Goal: Transaction & Acquisition: Book appointment/travel/reservation

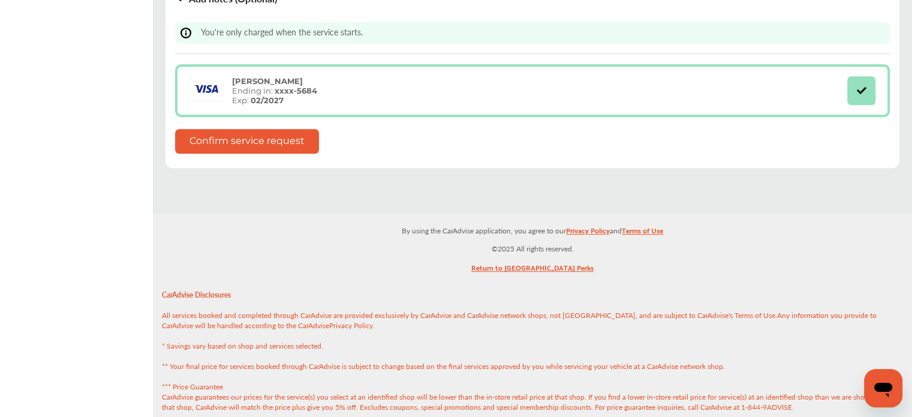
scroll to position [599, 0]
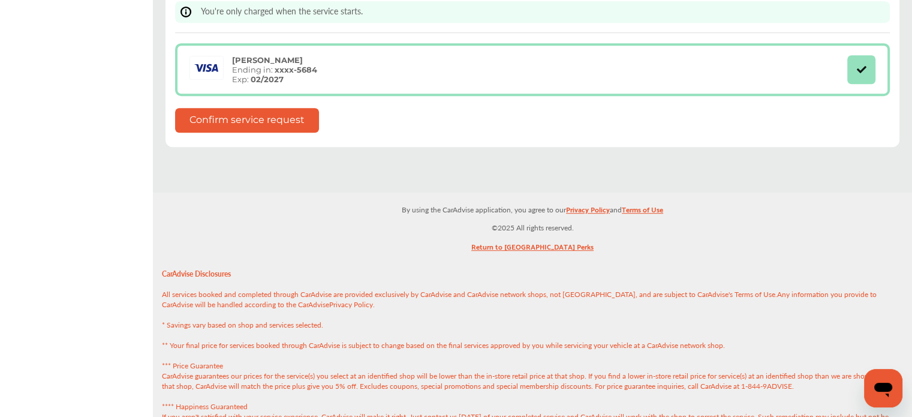
click at [278, 123] on button "Confirm service request" at bounding box center [247, 120] width 144 height 25
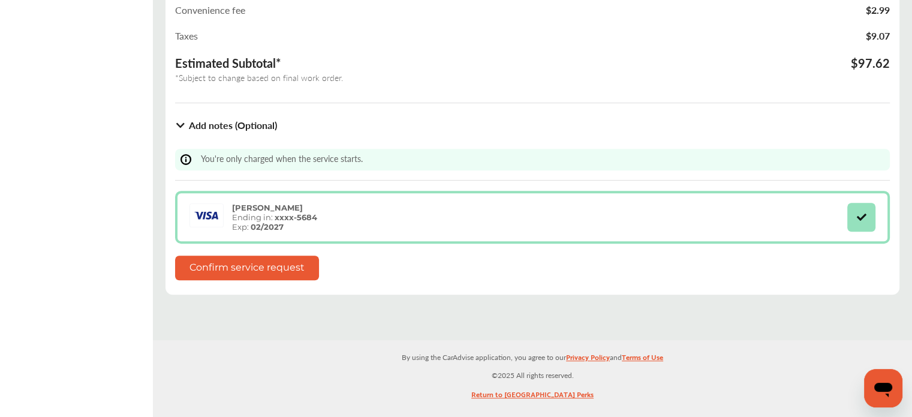
scroll to position [480, 0]
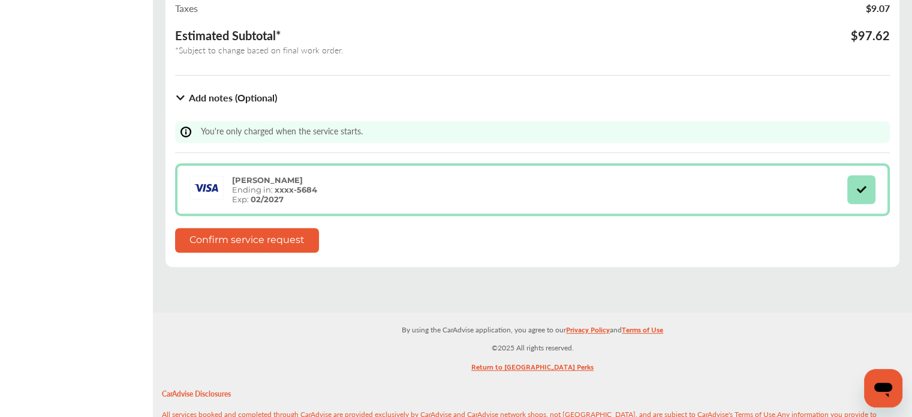
click at [242, 244] on button "Confirm service request" at bounding box center [247, 240] width 144 height 25
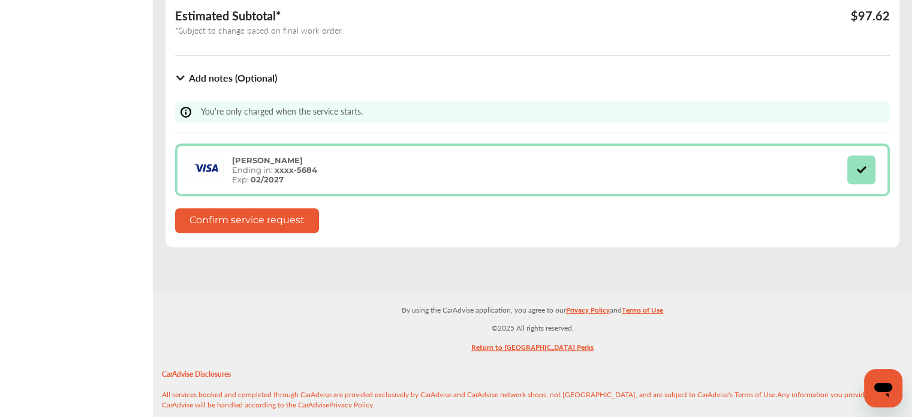
scroll to position [539, 0]
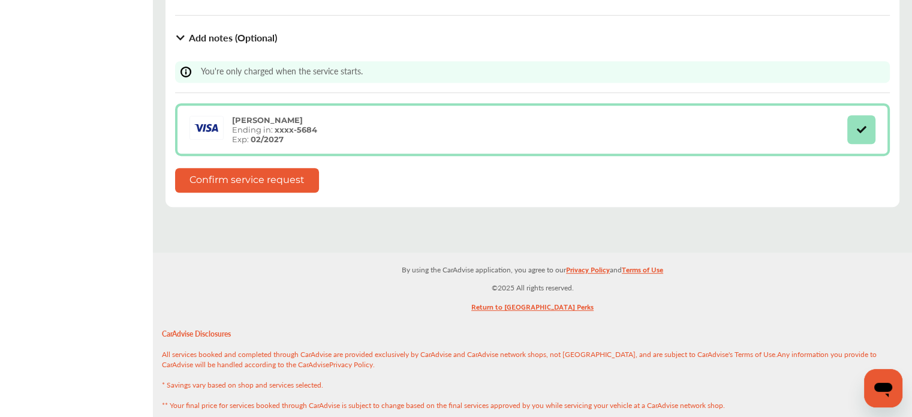
click at [250, 175] on button "Confirm service request" at bounding box center [247, 180] width 144 height 25
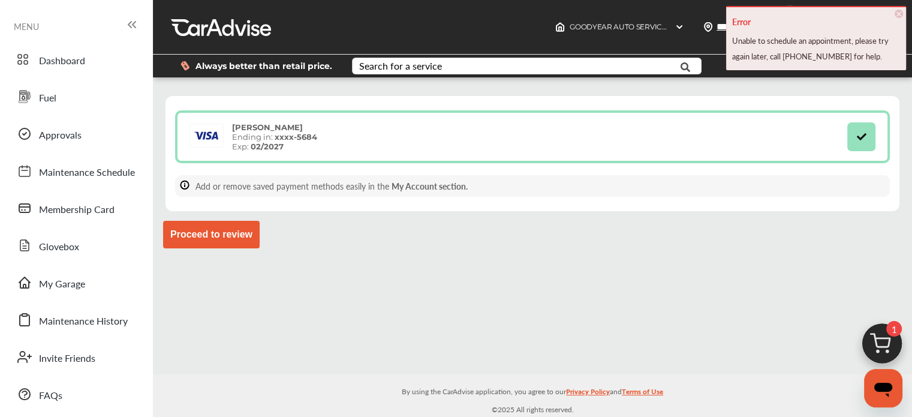
click at [214, 231] on button "Proceed to review" at bounding box center [211, 235] width 97 height 28
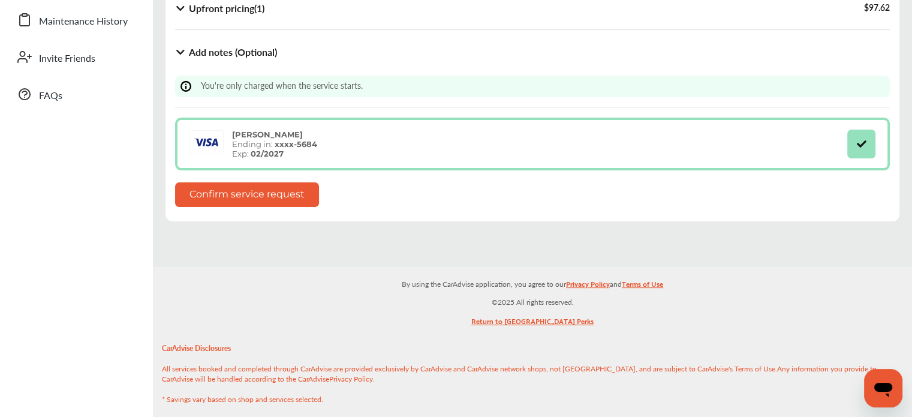
scroll to position [420, 0]
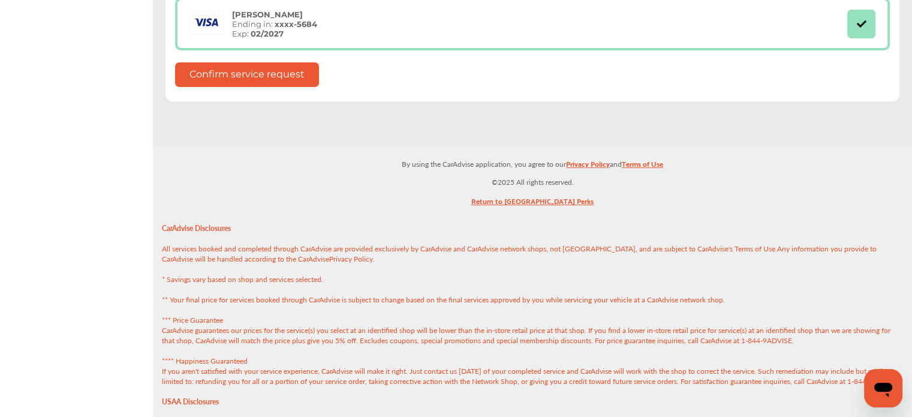
click at [256, 72] on button "Confirm service request" at bounding box center [247, 74] width 144 height 25
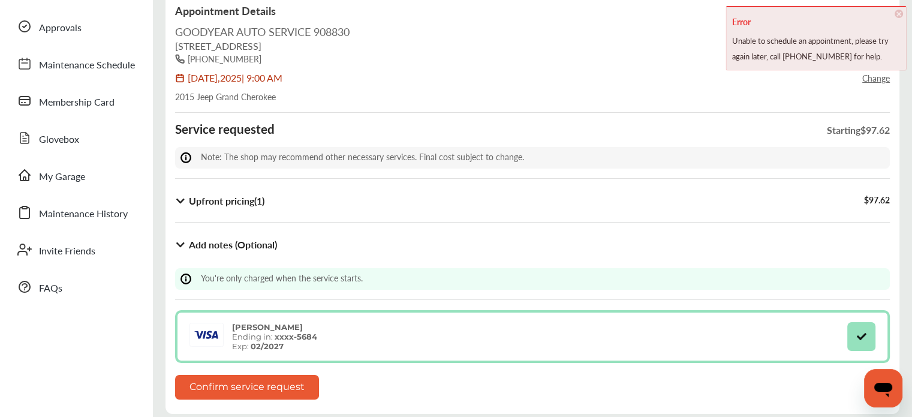
scroll to position [60, 0]
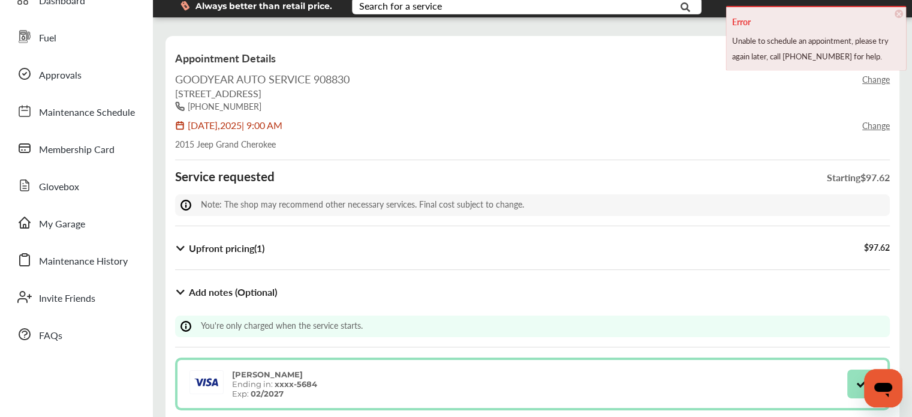
click at [237, 244] on b "Upfront pricing ( 1 )" at bounding box center [227, 248] width 76 height 14
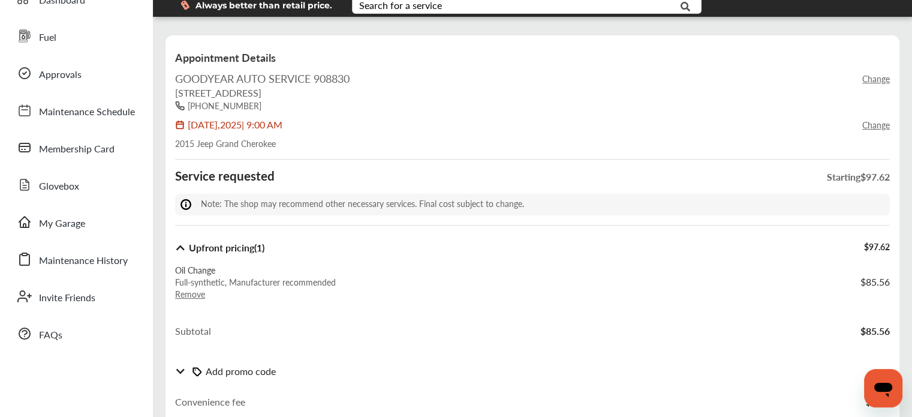
scroll to position [0, 0]
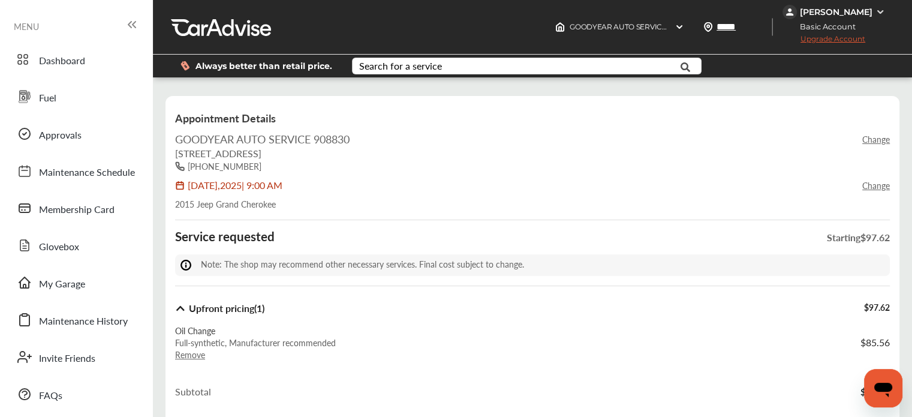
click at [863, 185] on link "Change" at bounding box center [876, 185] width 28 height 12
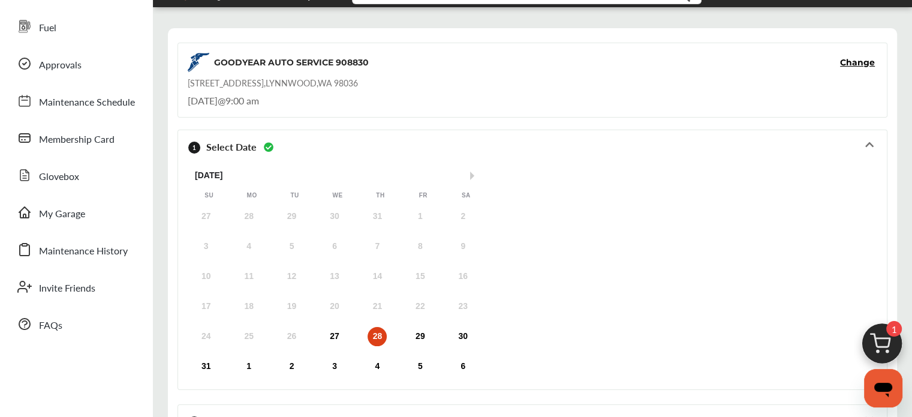
scroll to position [180, 0]
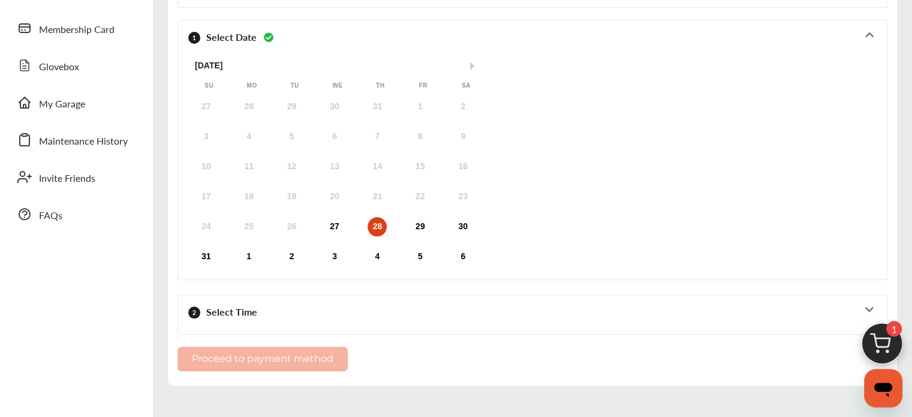
click at [379, 225] on div "28" at bounding box center [376, 226] width 19 height 19
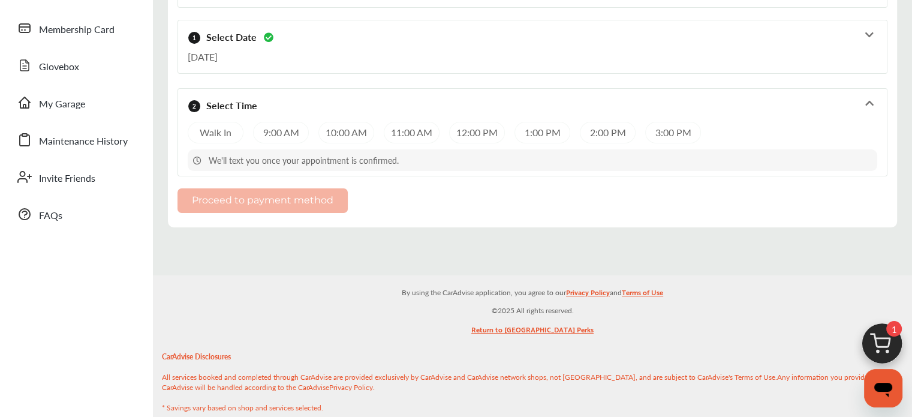
click at [276, 126] on div "9:00 AM" at bounding box center [281, 133] width 56 height 22
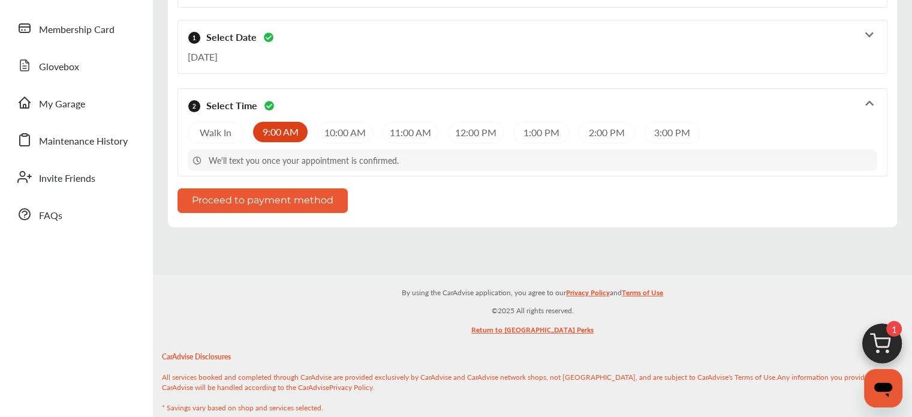
click at [291, 200] on button "Proceed to payment method" at bounding box center [262, 200] width 170 height 25
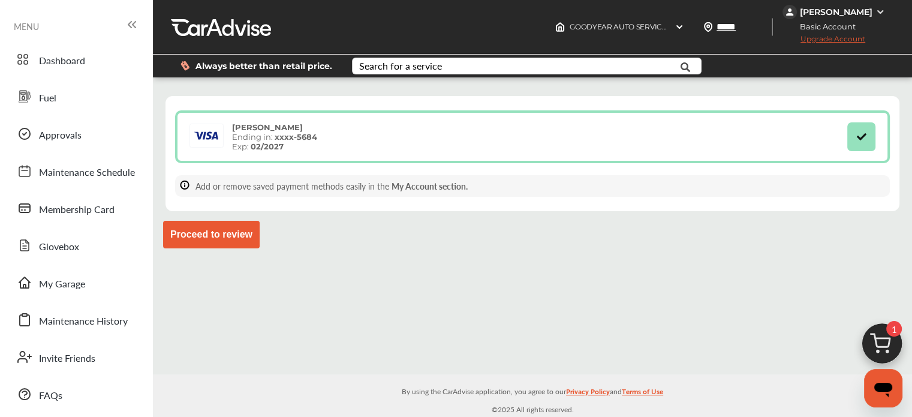
click at [230, 237] on button "Proceed to review" at bounding box center [211, 235] width 97 height 28
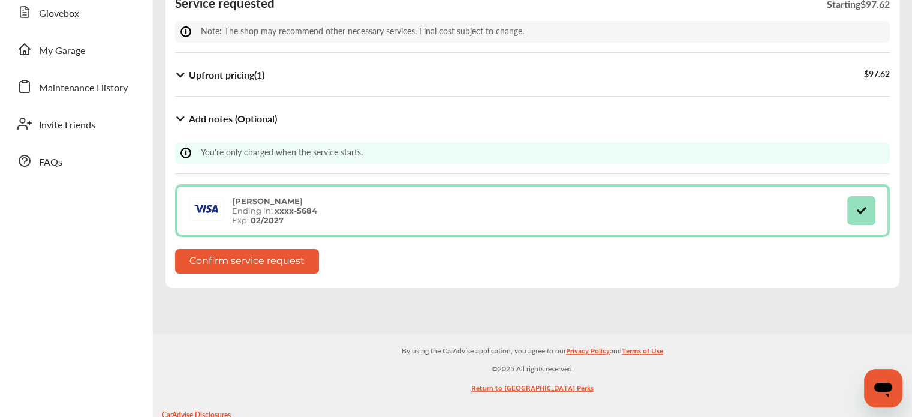
scroll to position [240, 0]
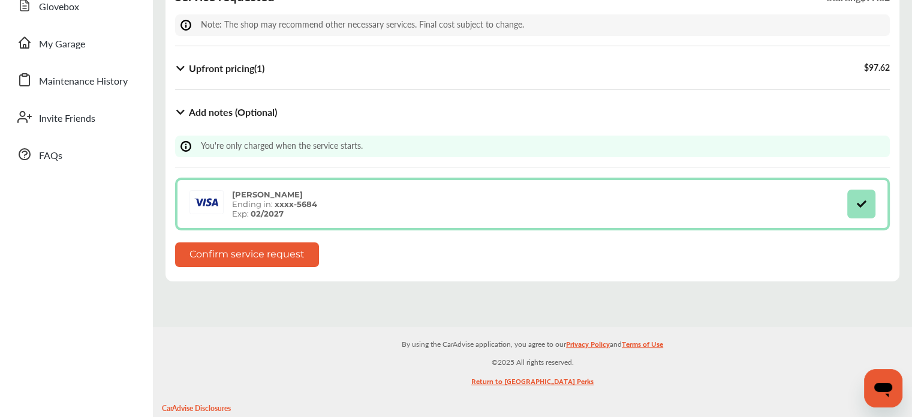
click at [240, 260] on button "Confirm service request" at bounding box center [247, 254] width 144 height 25
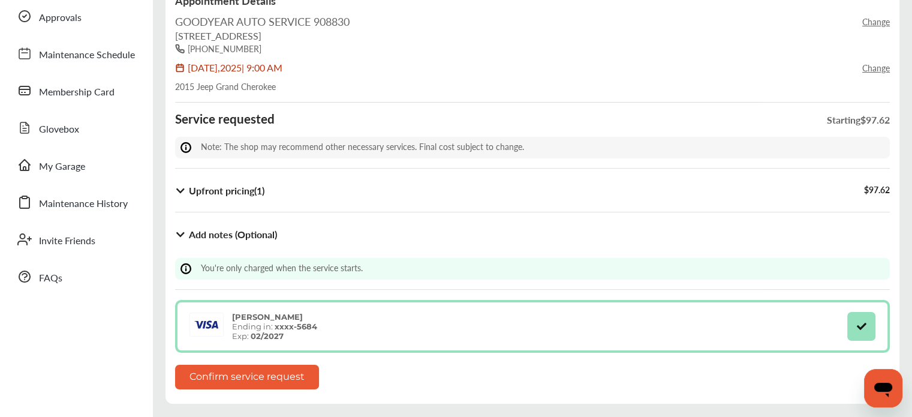
scroll to position [180, 0]
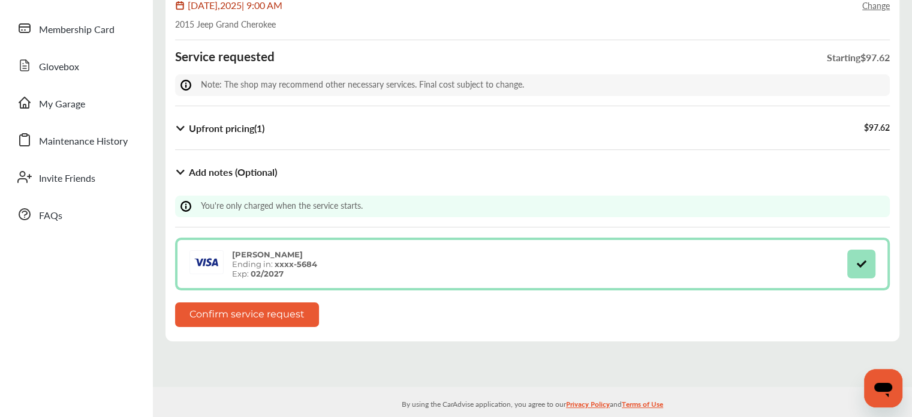
drag, startPoint x: 292, startPoint y: 312, endPoint x: 284, endPoint y: 319, distance: 10.2
click at [285, 319] on button "Confirm service request" at bounding box center [247, 314] width 144 height 25
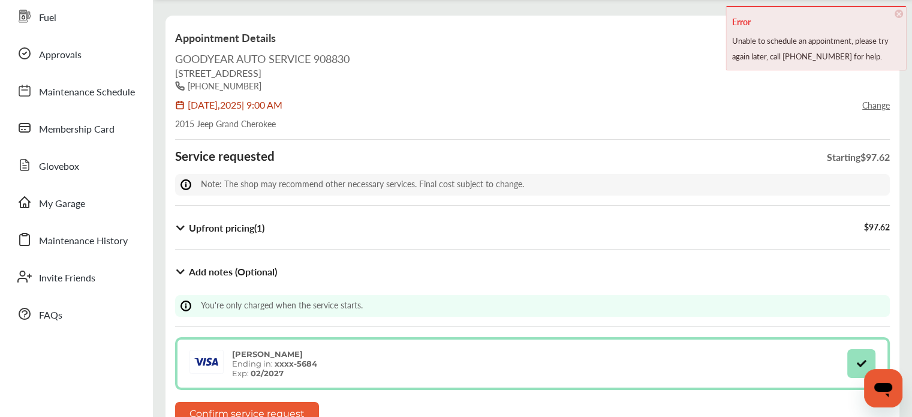
scroll to position [0, 0]
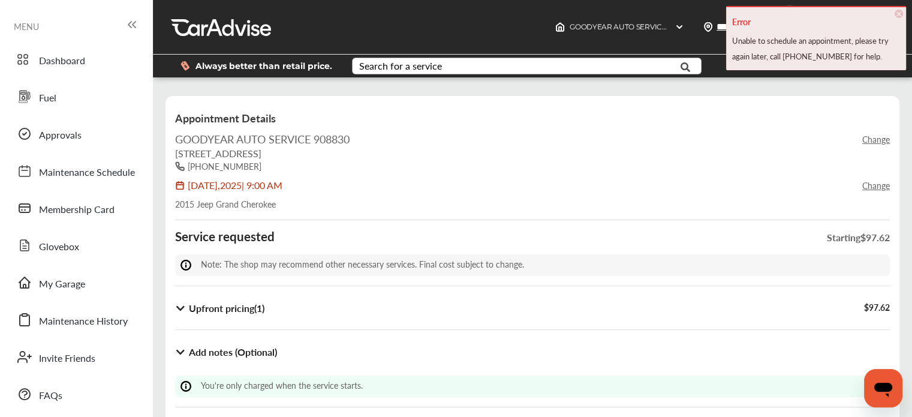
click at [414, 66] on div "Search for a service" at bounding box center [400, 66] width 83 height 10
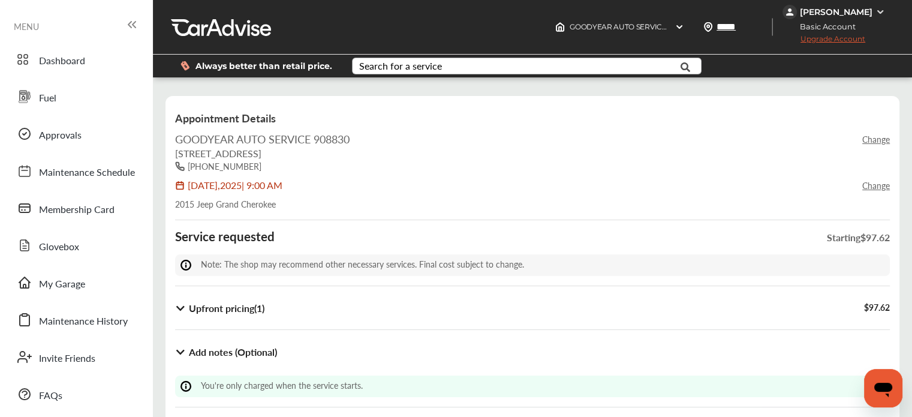
drag, startPoint x: 661, startPoint y: 176, endPoint x: 681, endPoint y: 173, distance: 20.7
click at [662, 177] on div at bounding box center [532, 175] width 714 height 6
click at [870, 143] on link "Change" at bounding box center [876, 139] width 28 height 12
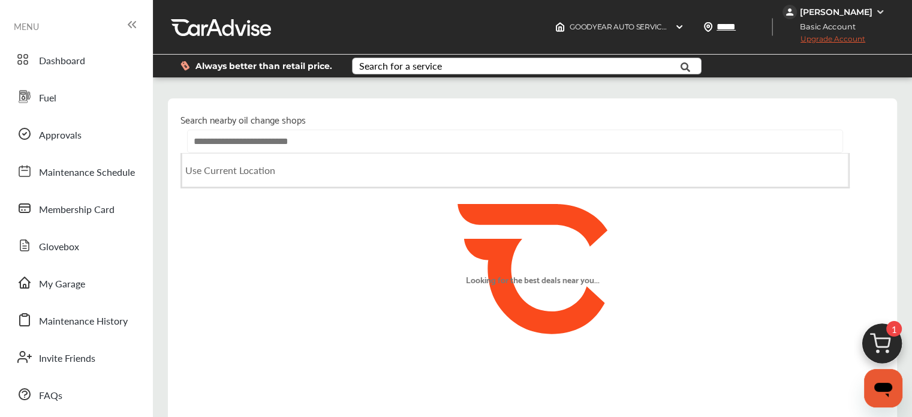
click at [330, 143] on input "text" at bounding box center [514, 140] width 655 height 23
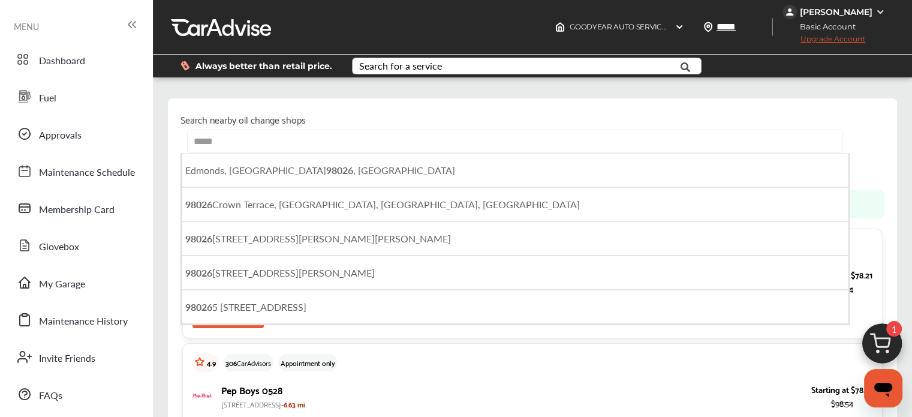
click at [285, 172] on span "Edmonds, WA 98026 , USA" at bounding box center [320, 170] width 270 height 14
type input "**********"
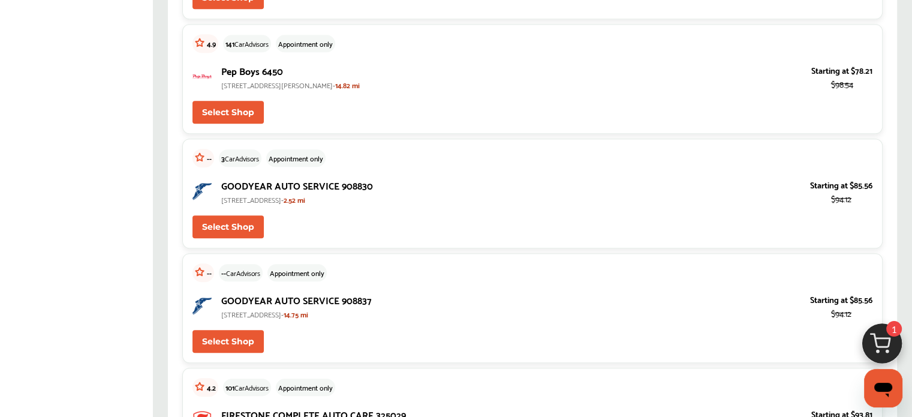
scroll to position [779, 0]
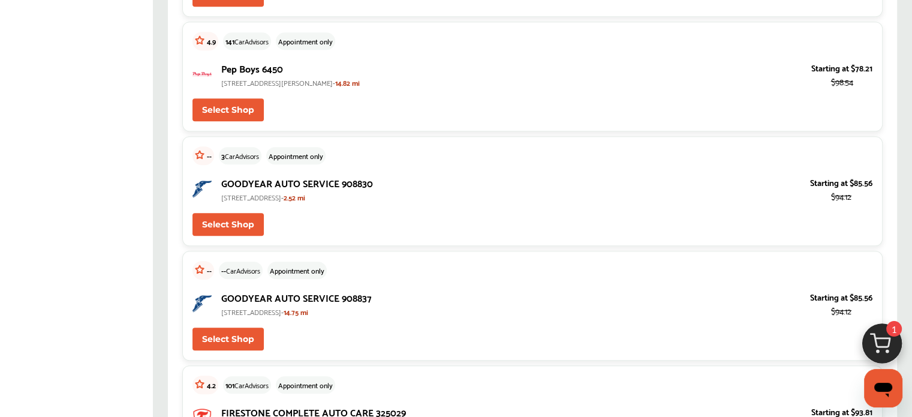
click at [247, 215] on button "Select Shop" at bounding box center [227, 224] width 71 height 23
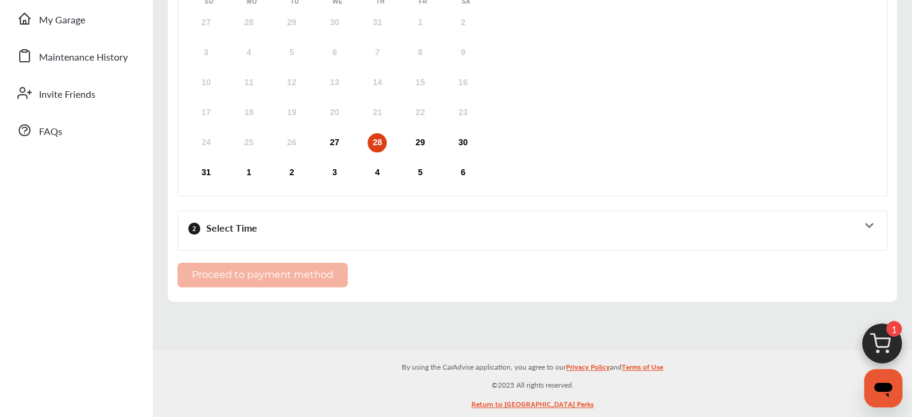
scroll to position [300, 0]
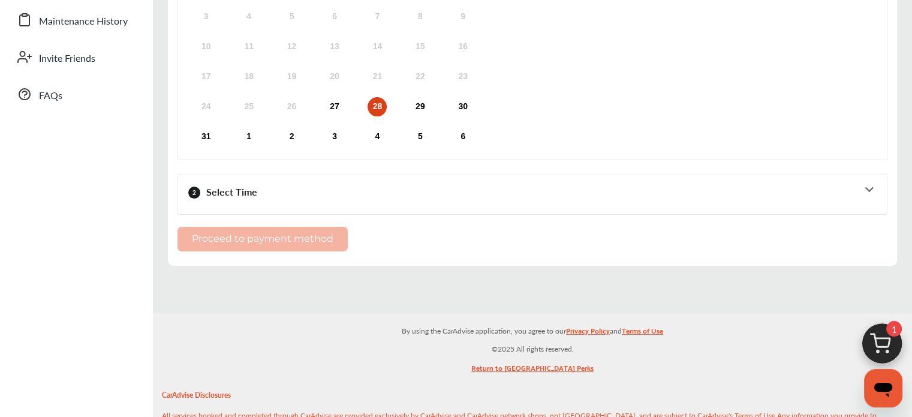
click at [377, 108] on div "28" at bounding box center [376, 106] width 19 height 19
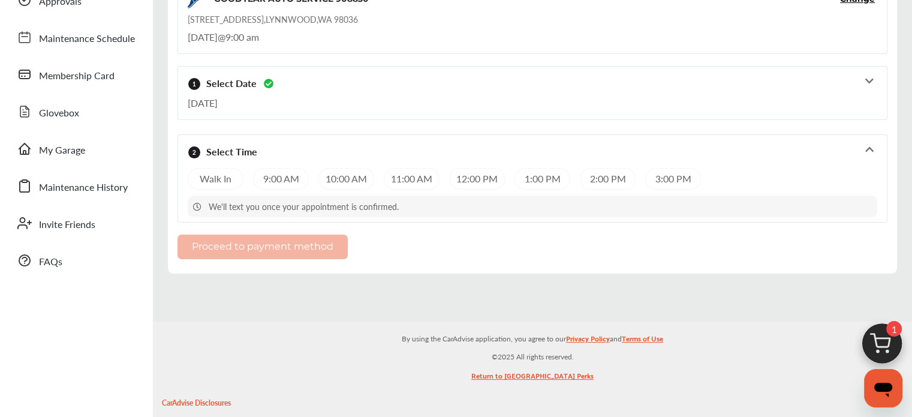
scroll to position [120, 0]
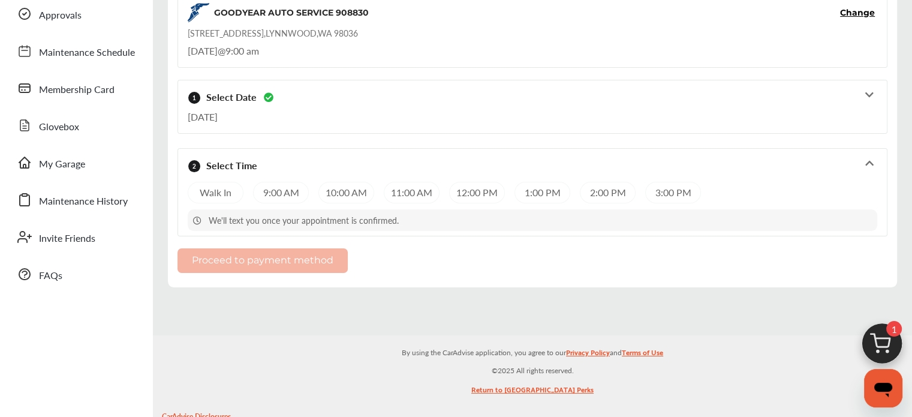
click at [276, 191] on div "9:00 AM" at bounding box center [281, 193] width 56 height 22
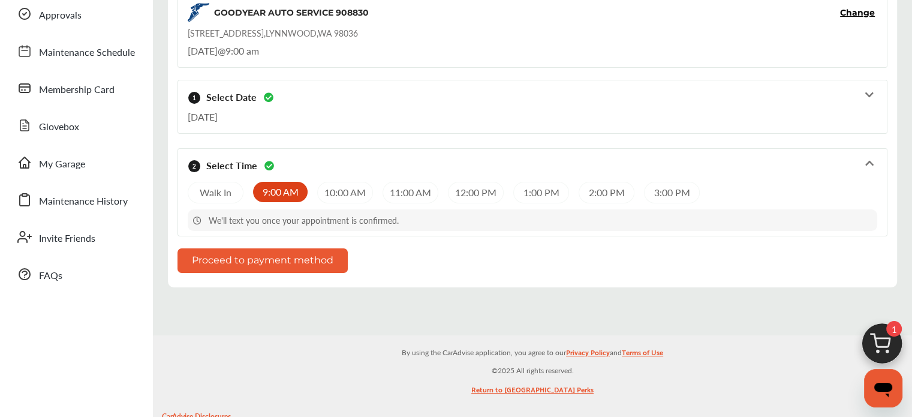
click at [291, 260] on button "Proceed to payment method" at bounding box center [262, 260] width 170 height 25
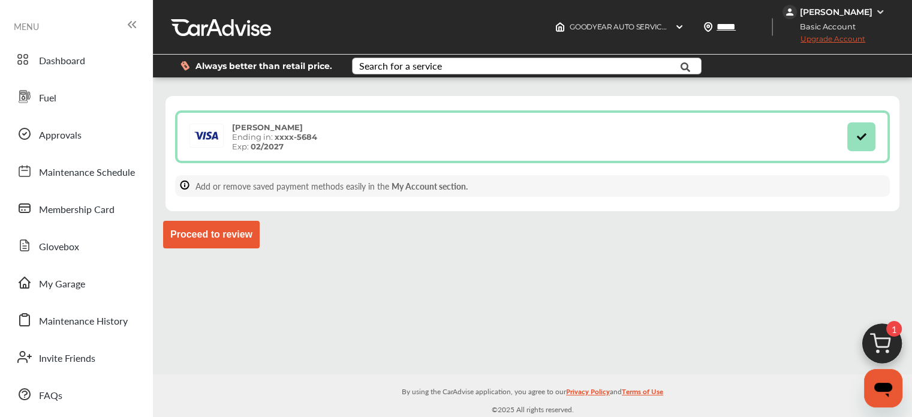
click at [233, 239] on button "Proceed to review" at bounding box center [211, 235] width 97 height 28
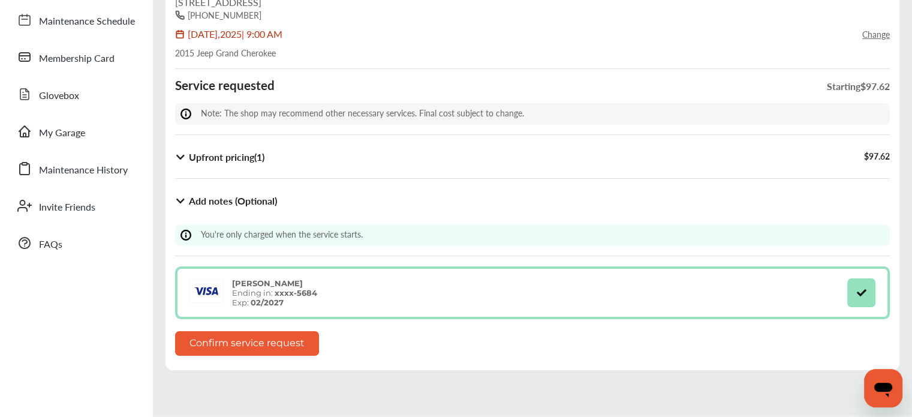
scroll to position [180, 0]
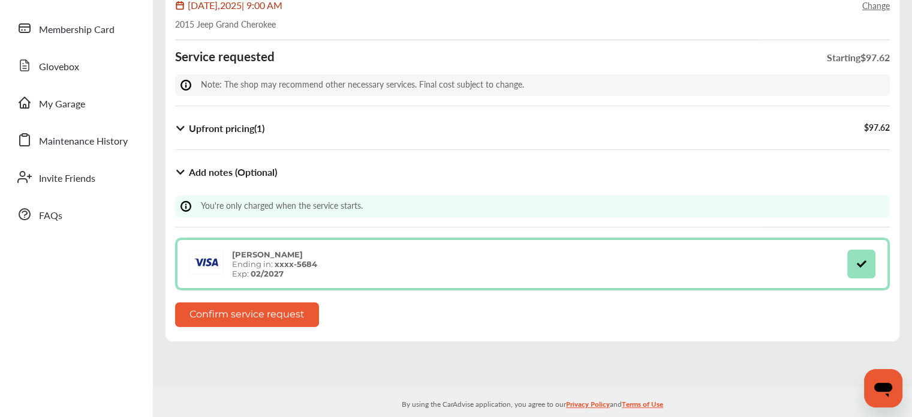
click at [180, 126] on icon at bounding box center [180, 128] width 11 height 10
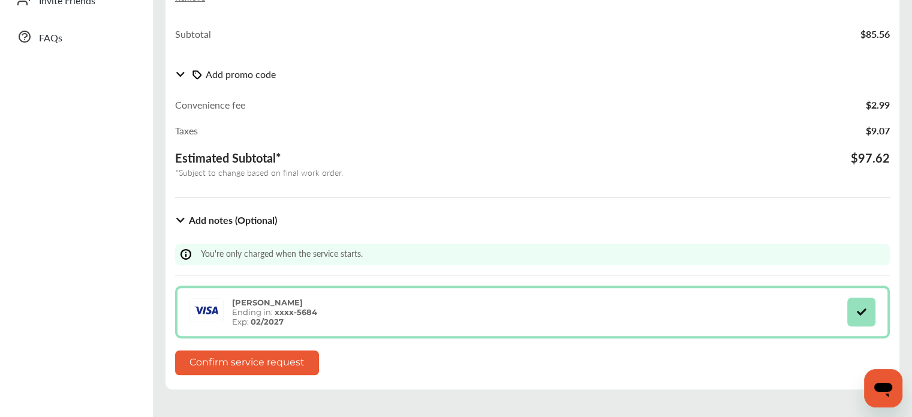
scroll to position [360, 0]
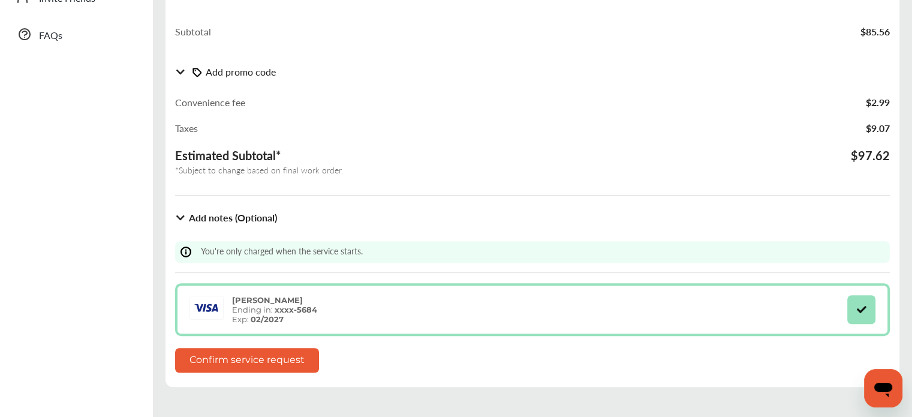
click at [246, 355] on button "Confirm service request" at bounding box center [247, 360] width 144 height 25
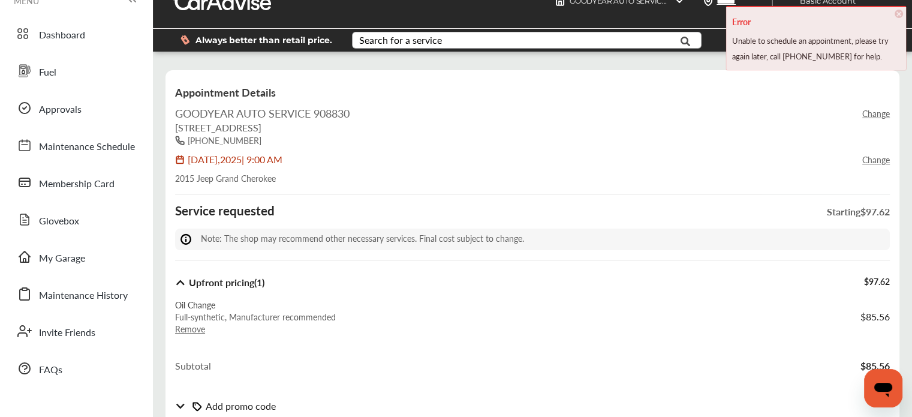
scroll to position [0, 0]
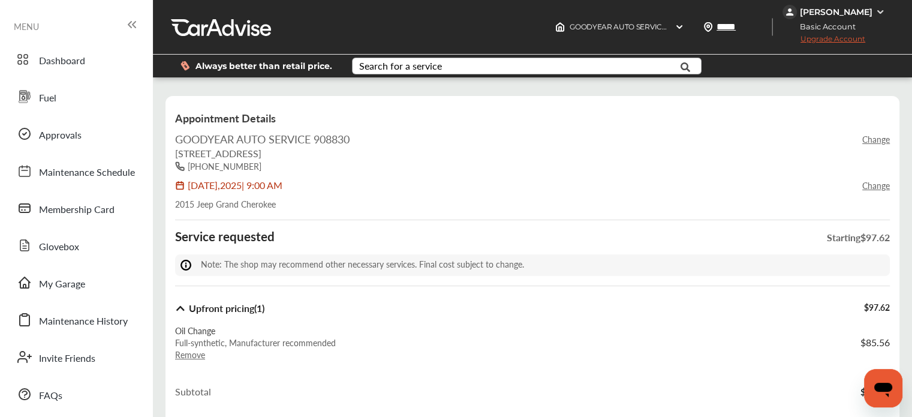
click at [47, 77] on div "Dashboard Fuel Approvals Maintenance Schedule Membership Card Glovebox My Garag…" at bounding box center [76, 227] width 141 height 366
click at [56, 65] on span "Dashboard" at bounding box center [62, 61] width 46 height 16
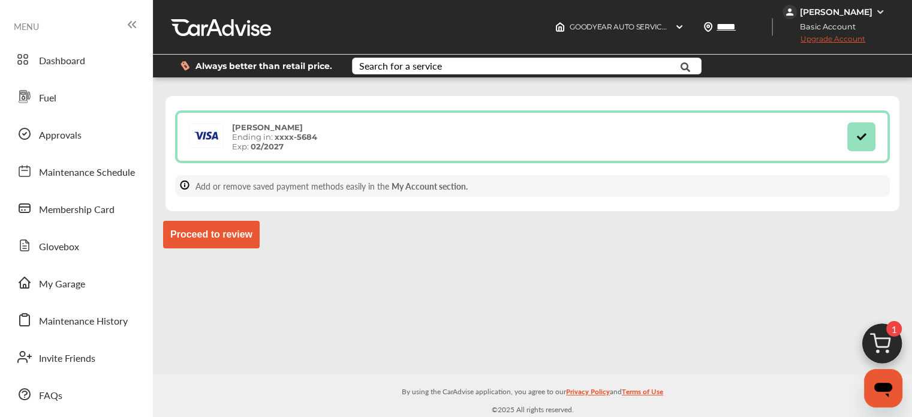
click at [214, 233] on button "Proceed to review" at bounding box center [211, 235] width 97 height 28
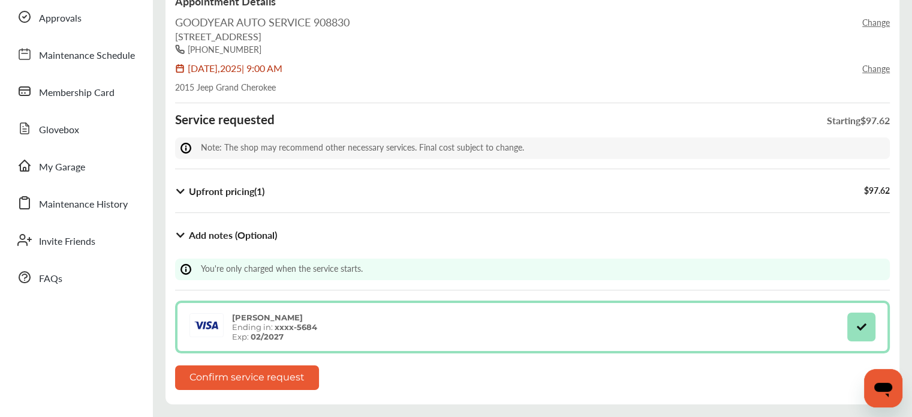
scroll to position [120, 0]
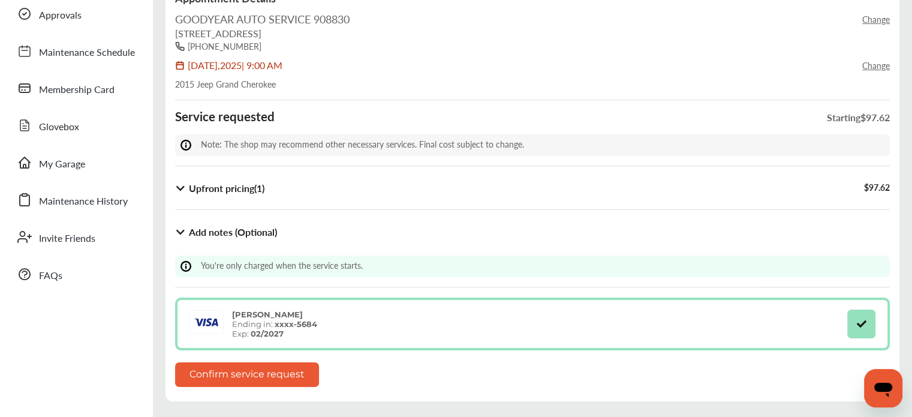
click at [261, 376] on button "Confirm service request" at bounding box center [247, 374] width 144 height 25
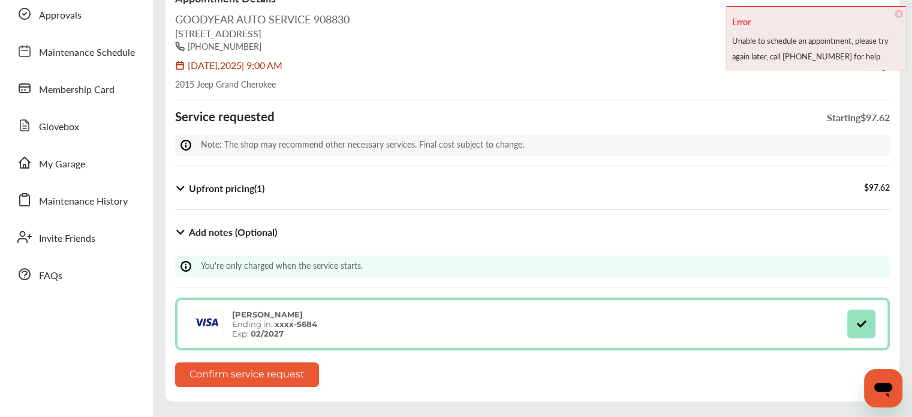
click at [274, 313] on strong "[PERSON_NAME]" at bounding box center [267, 314] width 71 height 10
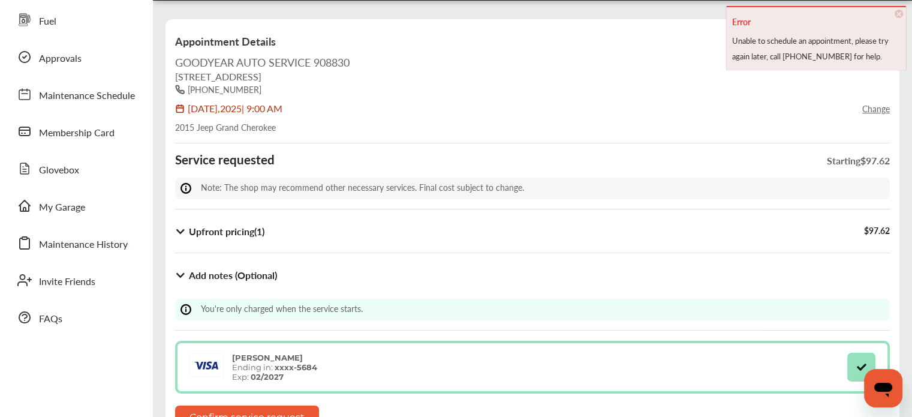
scroll to position [0, 0]
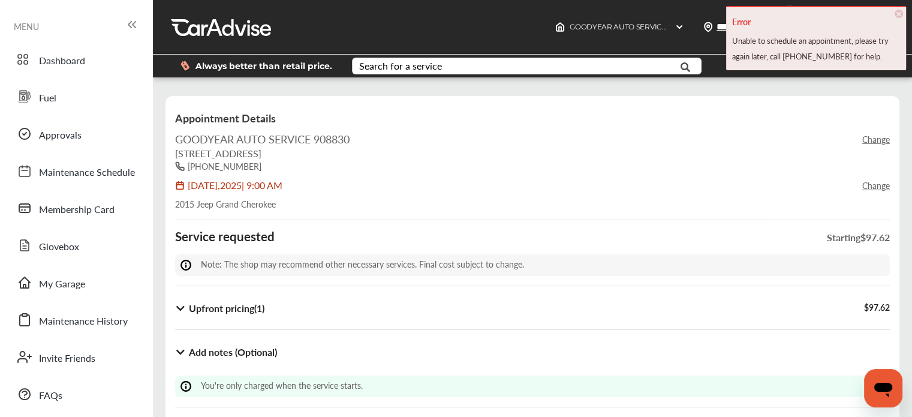
click at [899, 10] on span "×" at bounding box center [898, 14] width 8 height 8
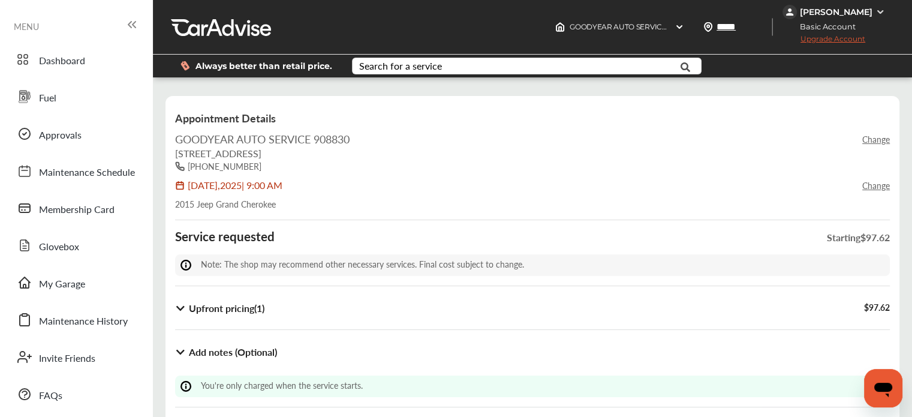
drag, startPoint x: 871, startPoint y: 7, endPoint x: 858, endPoint y: 16, distance: 15.5
click at [870, 8] on div "[PERSON_NAME]" at bounding box center [836, 12] width 73 height 11
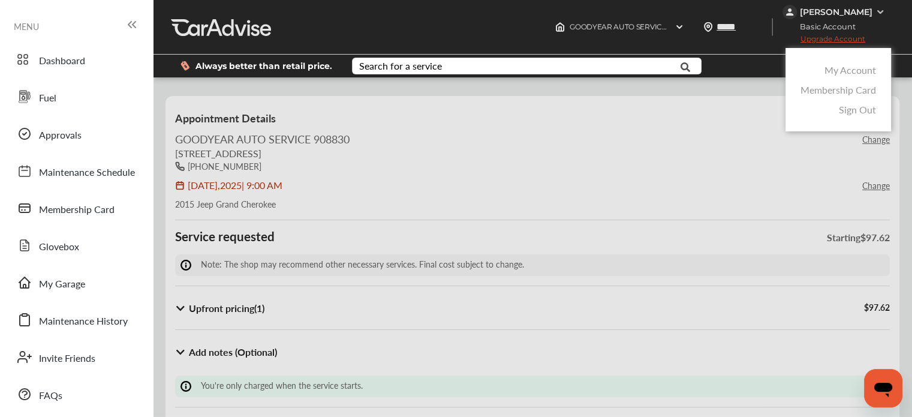
click at [846, 70] on link "My Account" at bounding box center [850, 70] width 52 height 14
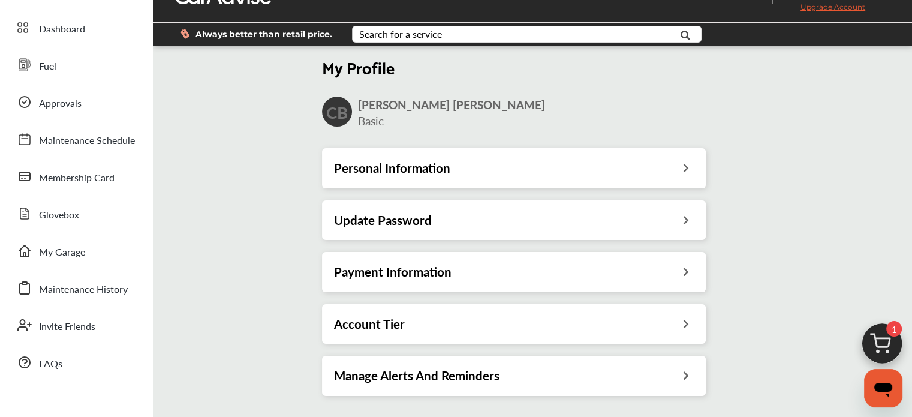
scroll to position [60, 0]
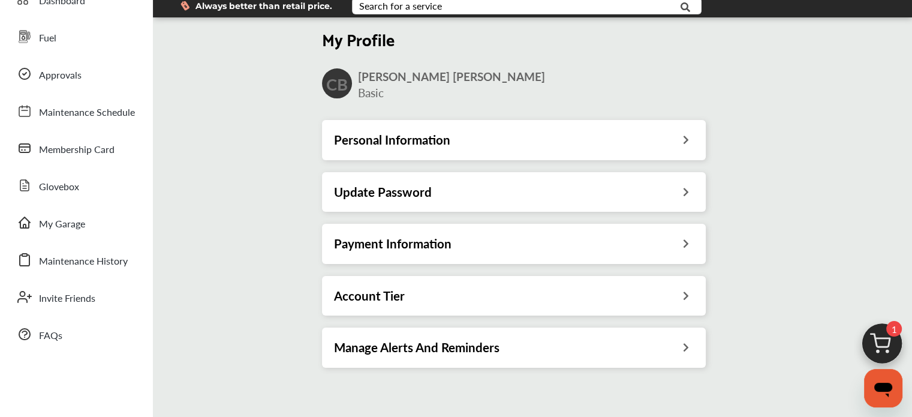
click at [428, 243] on h3 "Payment Information" at bounding box center [392, 244] width 117 height 16
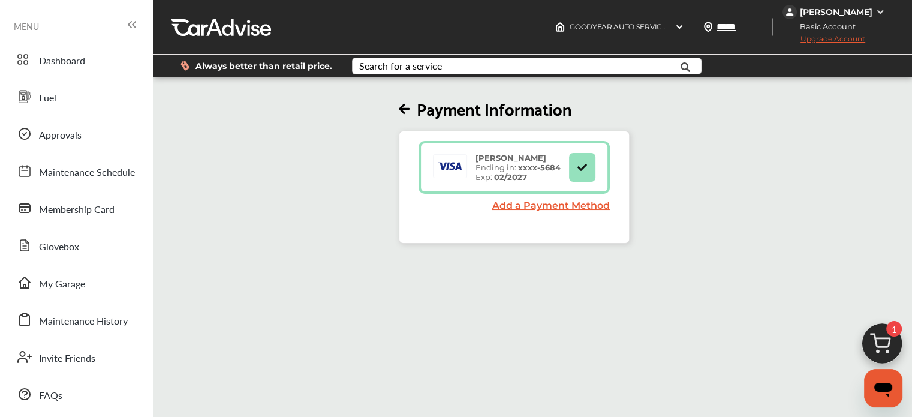
click at [584, 169] on icon at bounding box center [581, 166] width 11 height 8
drag, startPoint x: 492, startPoint y: 184, endPoint x: 511, endPoint y: 219, distance: 39.4
click at [492, 186] on div "[PERSON_NAME] Ending in: xxxx- 5684 Exp: 02/2027" at bounding box center [513, 167] width 191 height 53
click at [513, 178] on strong "02/2027" at bounding box center [510, 177] width 33 height 10
click at [403, 110] on icon at bounding box center [404, 109] width 11 height 13
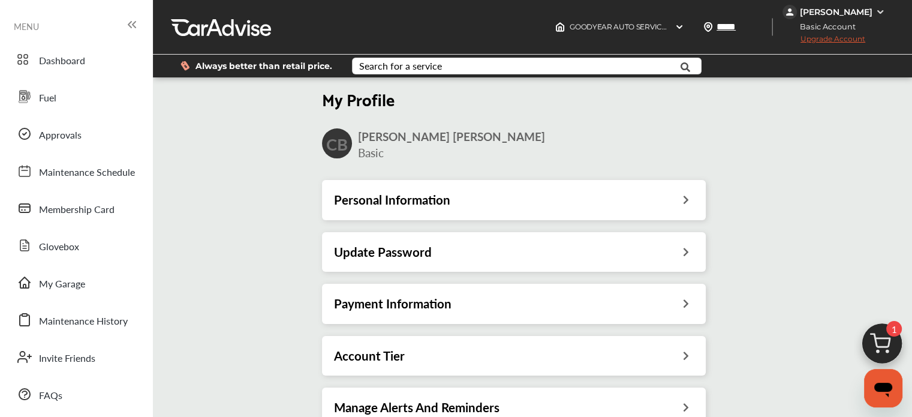
scroll to position [60, 0]
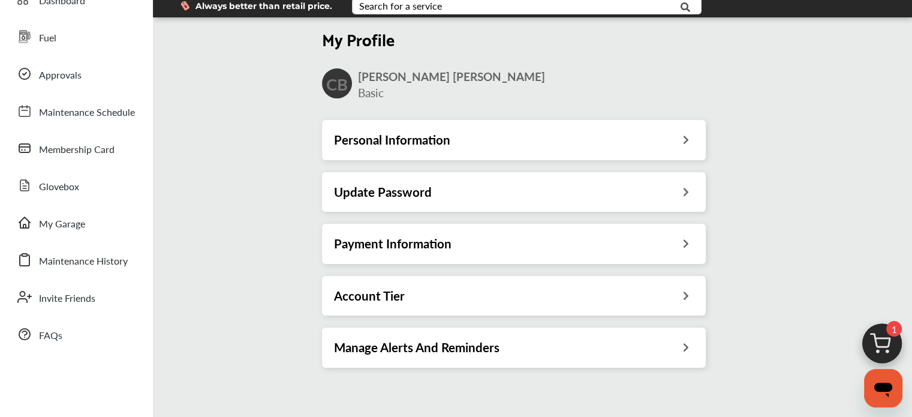
click at [417, 303] on div "Account Tier" at bounding box center [514, 296] width 360 height 16
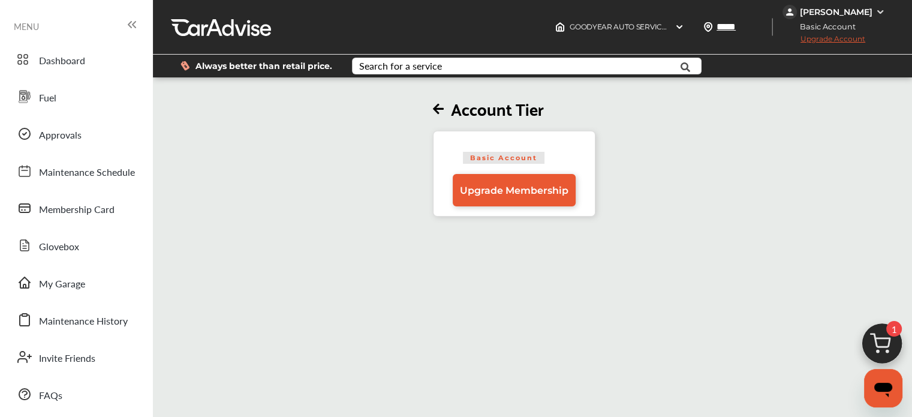
click at [440, 110] on icon at bounding box center [438, 109] width 11 height 13
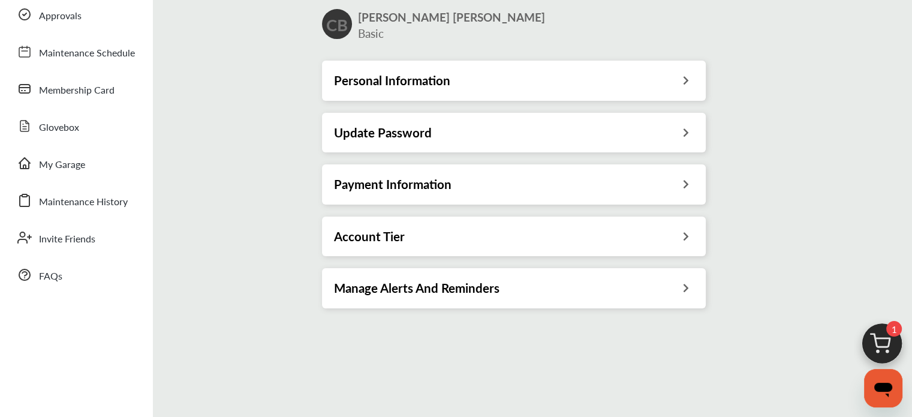
scroll to position [120, 0]
click at [440, 294] on h3 "Manage Alerts And Reminders" at bounding box center [416, 287] width 165 height 16
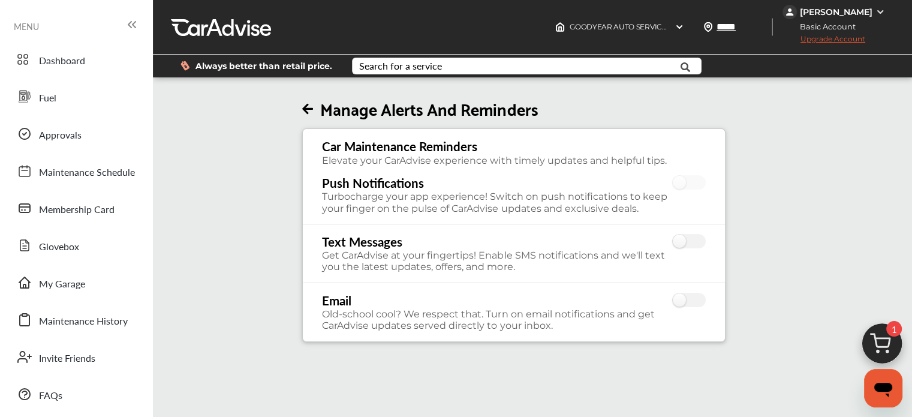
click at [313, 110] on icon at bounding box center [307, 109] width 11 height 13
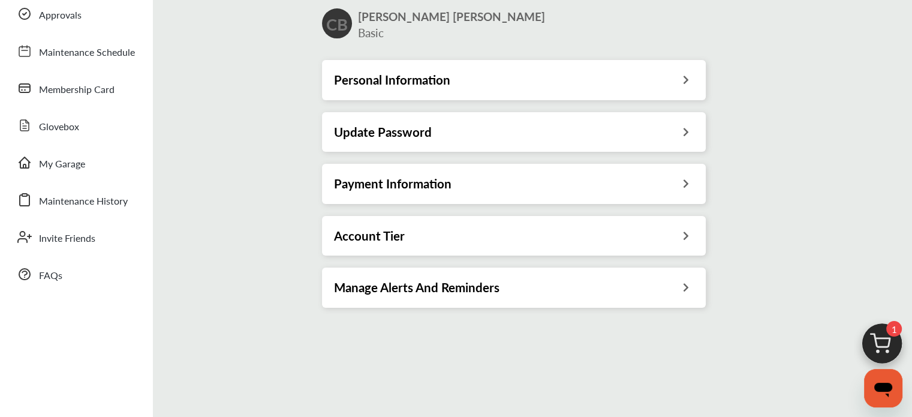
click at [437, 131] on div "Update Password" at bounding box center [514, 132] width 360 height 16
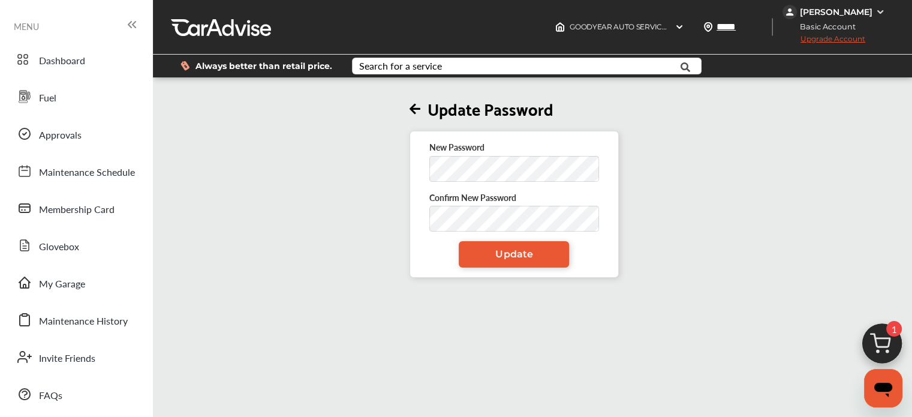
click at [417, 108] on icon at bounding box center [414, 109] width 11 height 13
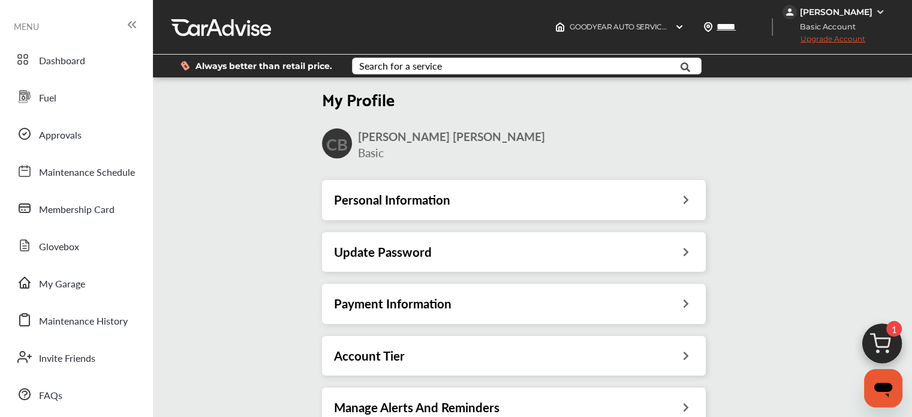
click at [429, 200] on h3 "Personal Information" at bounding box center [392, 200] width 116 height 16
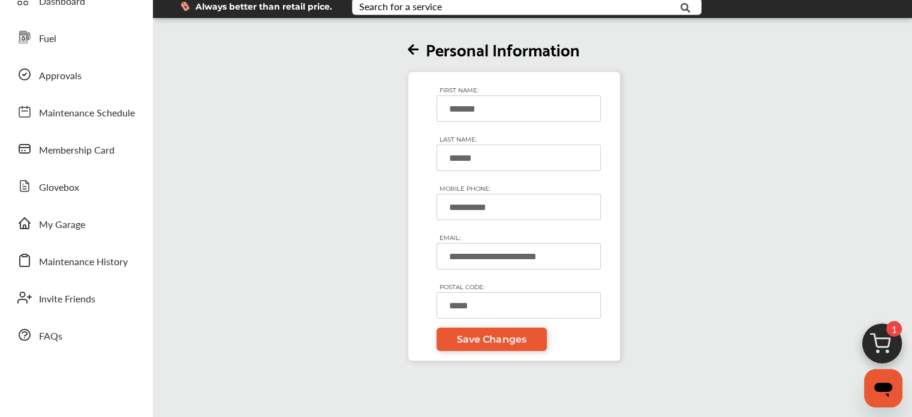
scroll to position [60, 0]
click at [472, 334] on span "Save Changes" at bounding box center [491, 338] width 69 height 11
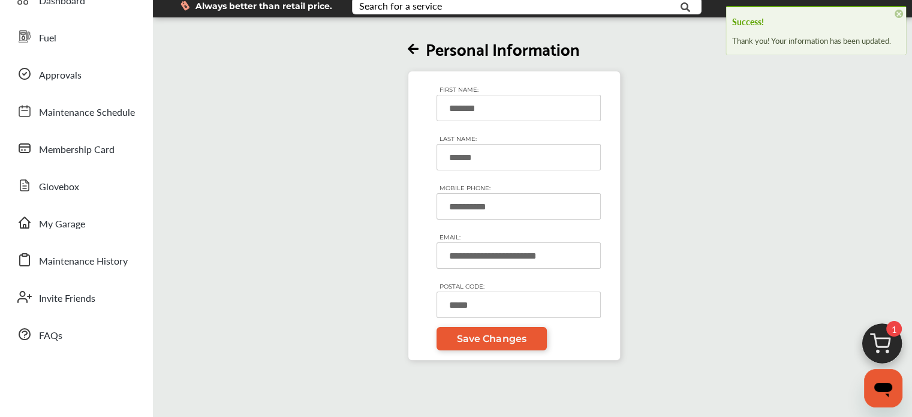
click at [897, 14] on span "×" at bounding box center [898, 14] width 8 height 8
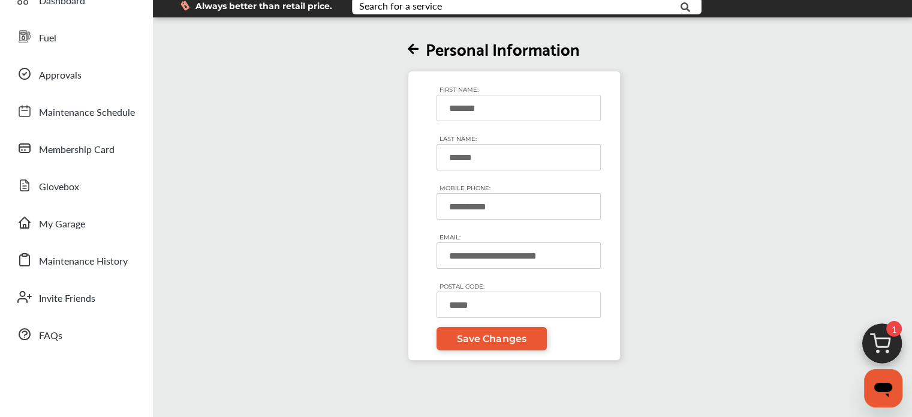
click at [415, 49] on icon at bounding box center [413, 49] width 11 height 13
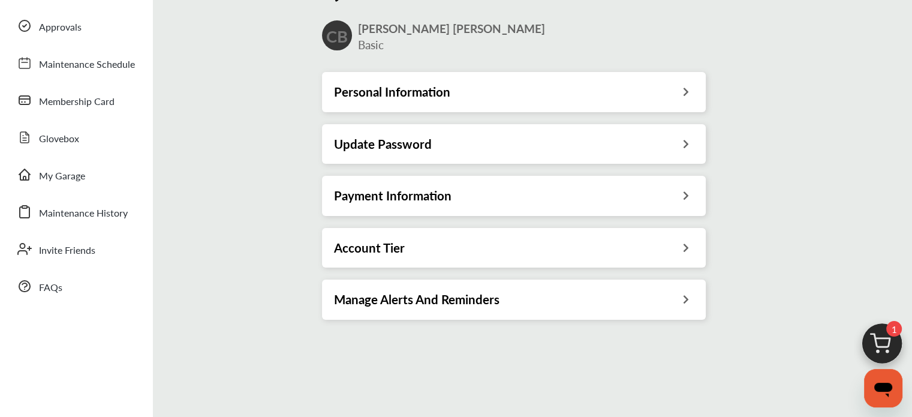
scroll to position [120, 0]
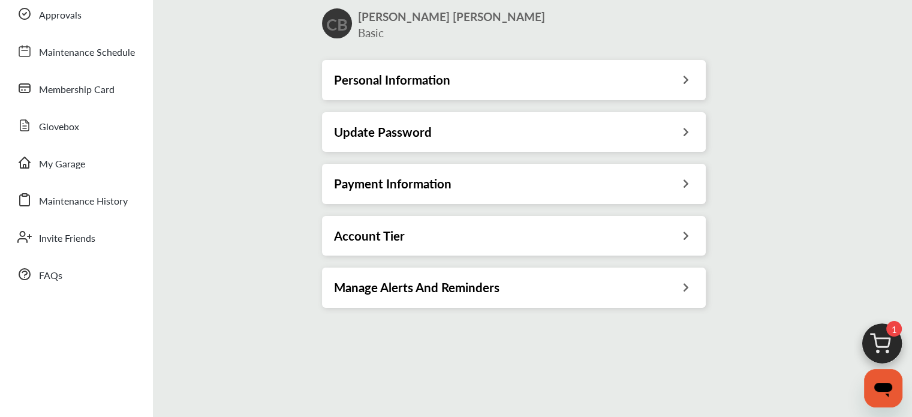
click at [430, 126] on h3 "Update Password" at bounding box center [383, 132] width 98 height 16
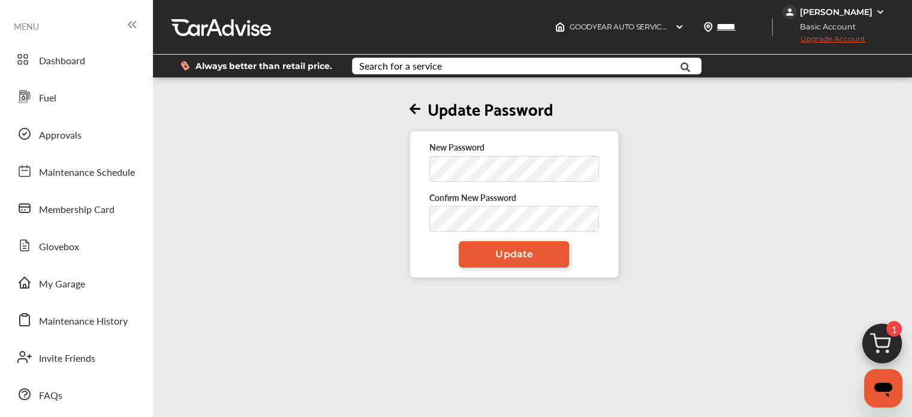
click at [415, 106] on icon at bounding box center [414, 109] width 11 height 13
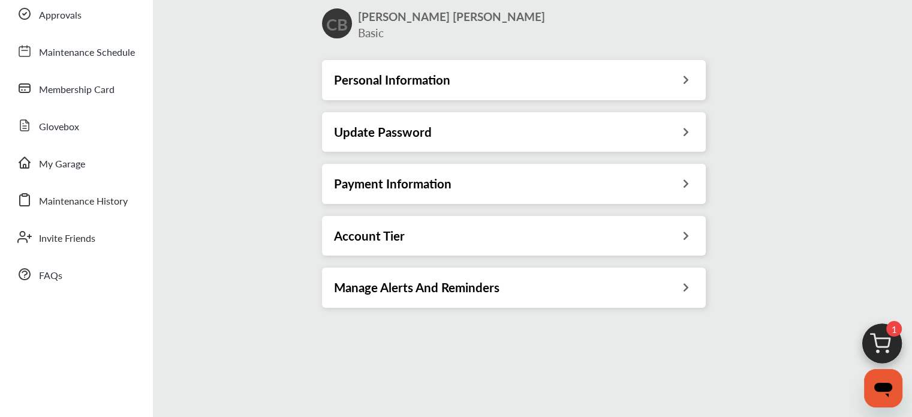
click at [426, 186] on h3 "Payment Information" at bounding box center [392, 184] width 117 height 16
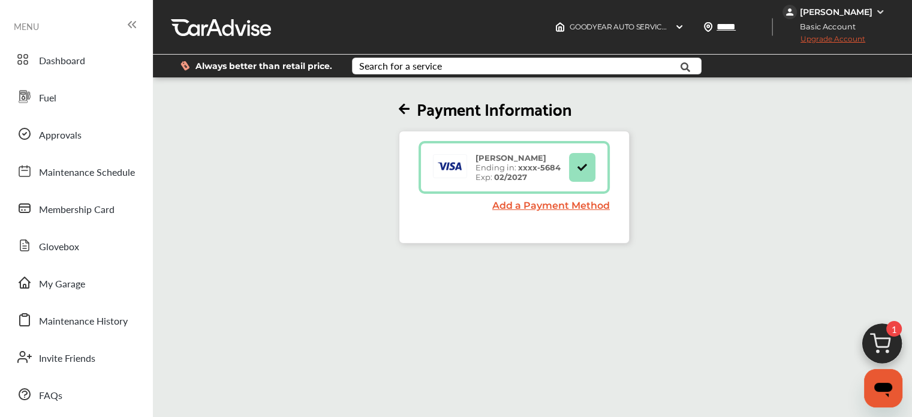
click at [583, 168] on icon at bounding box center [581, 166] width 11 height 8
click at [559, 207] on link "Add a Payment Method" at bounding box center [550, 205] width 117 height 11
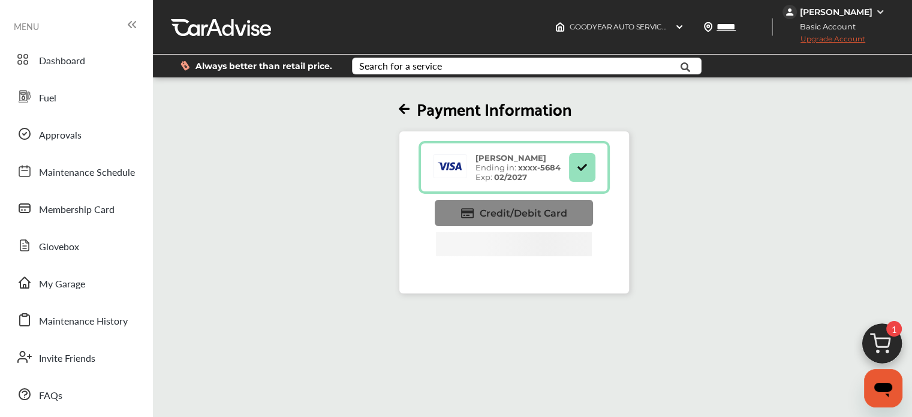
click at [511, 213] on span "Credit/Debit Card" at bounding box center [524, 212] width 88 height 11
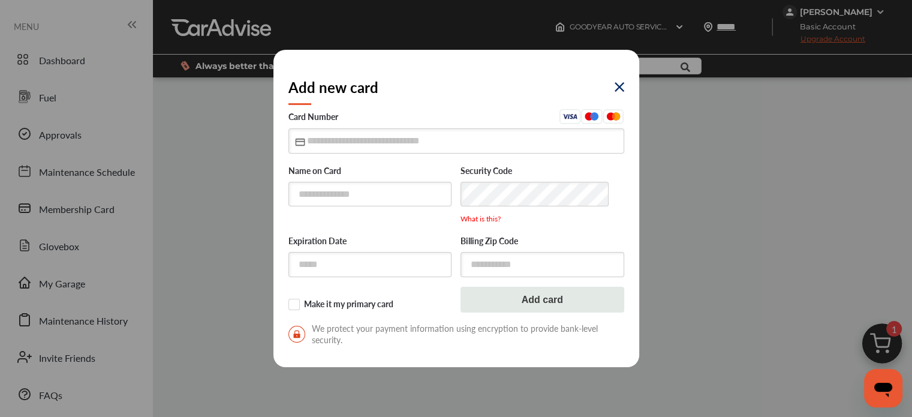
click at [301, 142] on icon at bounding box center [300, 142] width 10 height 10
click at [309, 142] on input "text" at bounding box center [456, 140] width 336 height 25
type input "**********"
click at [331, 199] on input "text" at bounding box center [370, 194] width 164 height 25
type input "**********"
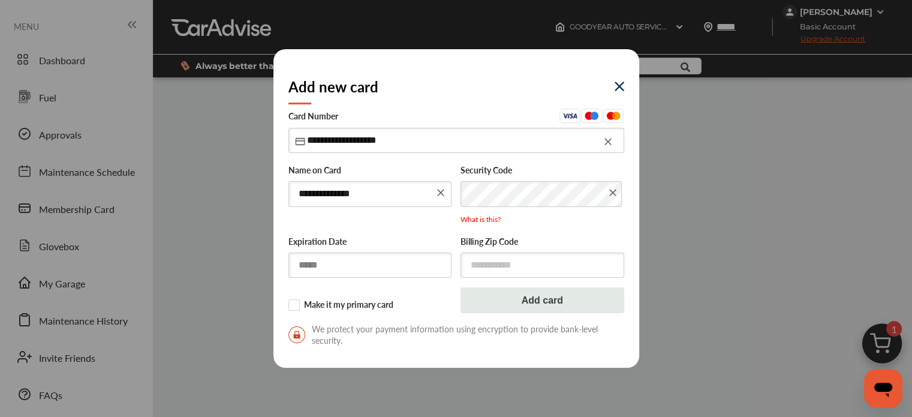
click at [338, 266] on input "text" at bounding box center [370, 264] width 164 height 25
type input "*"
type input "*****"
click at [524, 248] on div "Billing Zip Code" at bounding box center [542, 251] width 164 height 54
click at [515, 266] on input "text" at bounding box center [542, 264] width 164 height 25
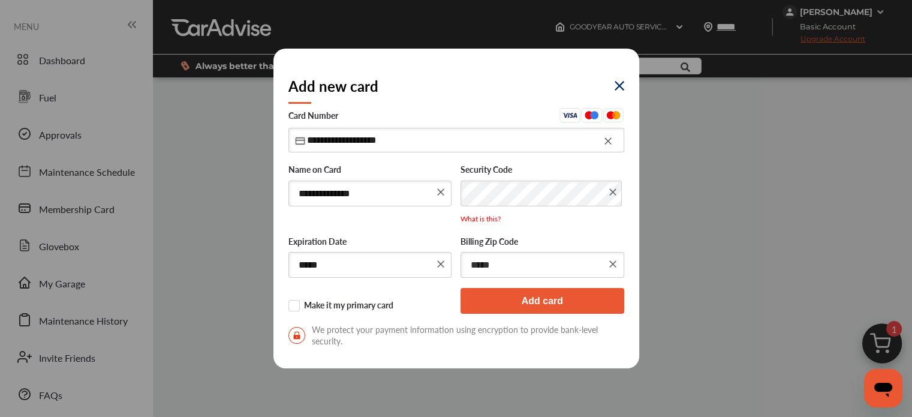
type input "*****"
click at [539, 294] on button "Add card" at bounding box center [542, 301] width 164 height 26
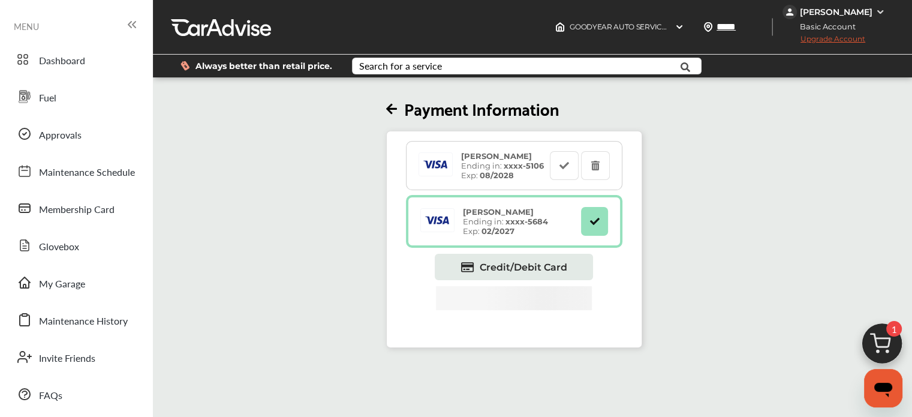
click at [506, 176] on strong "08/2028" at bounding box center [497, 175] width 34 height 10
click at [564, 164] on icon at bounding box center [563, 165] width 11 height 8
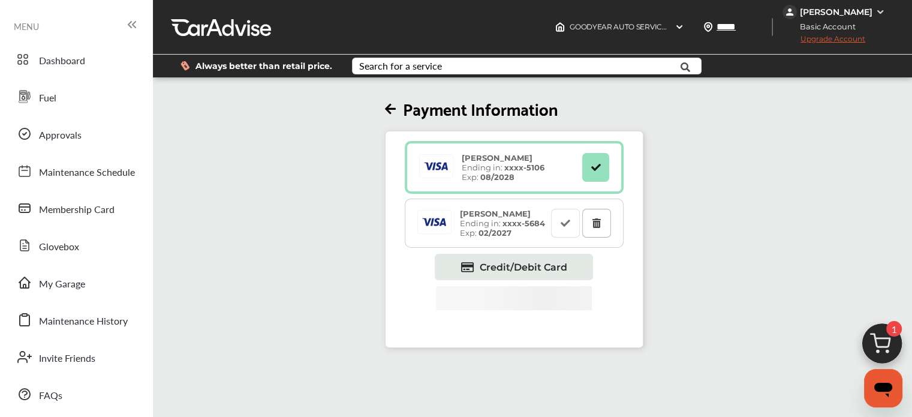
click at [602, 222] on icon at bounding box center [595, 222] width 11 height 8
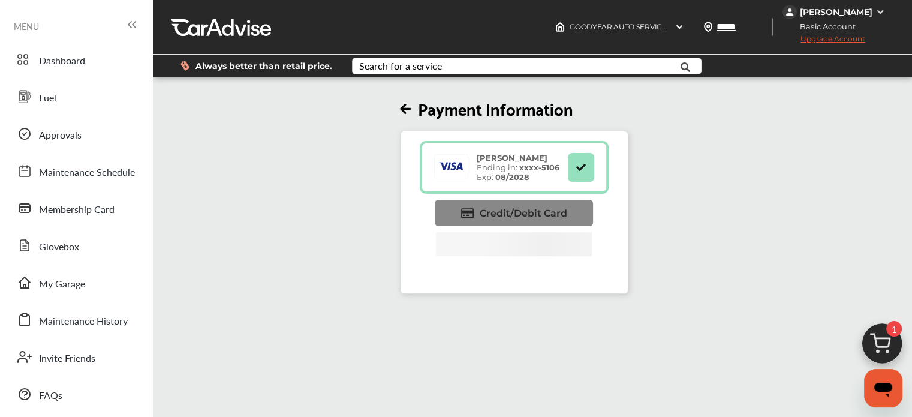
click at [537, 213] on span "Credit/Debit Card" at bounding box center [524, 212] width 88 height 11
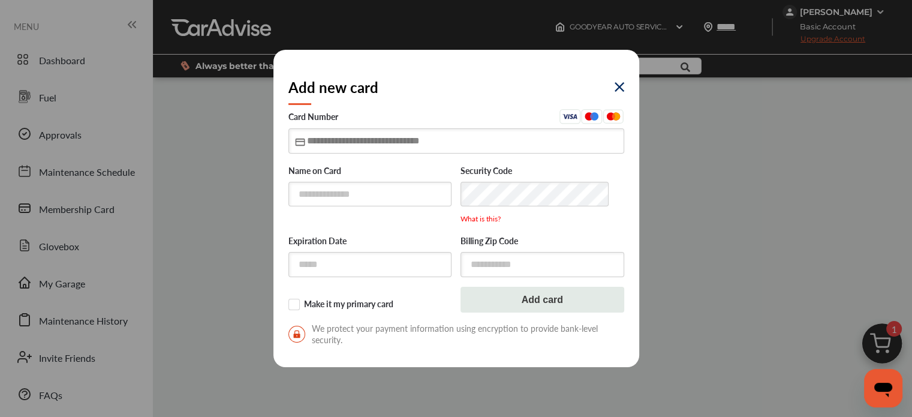
click at [316, 141] on input "text" at bounding box center [456, 140] width 336 height 25
type input "**********"
click at [321, 204] on input "text" at bounding box center [370, 194] width 164 height 25
type input "**********"
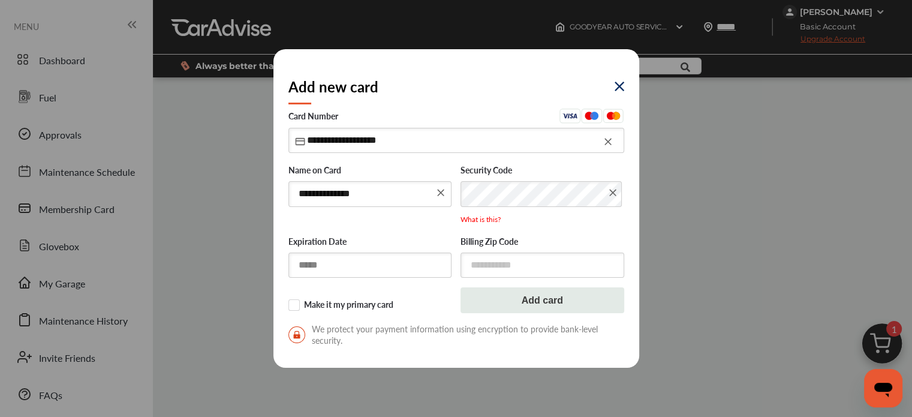
click at [370, 260] on input "text" at bounding box center [370, 264] width 164 height 25
type input "*****"
click at [568, 267] on input "text" at bounding box center [542, 264] width 164 height 25
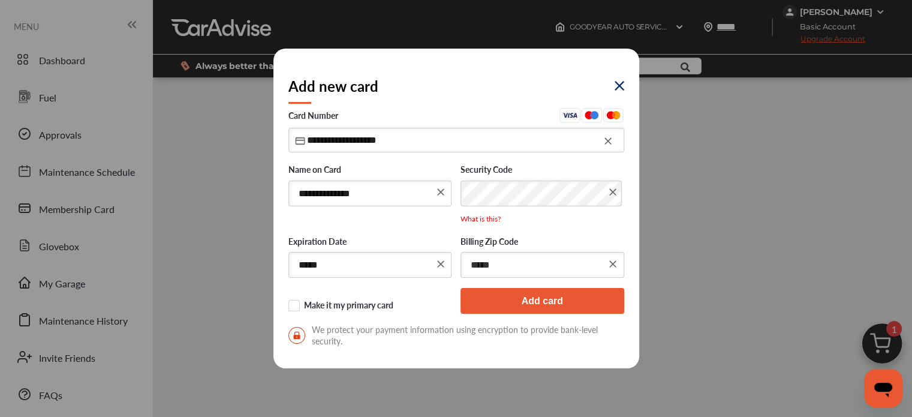
type input "*****"
click at [539, 295] on button "Add card" at bounding box center [542, 301] width 164 height 26
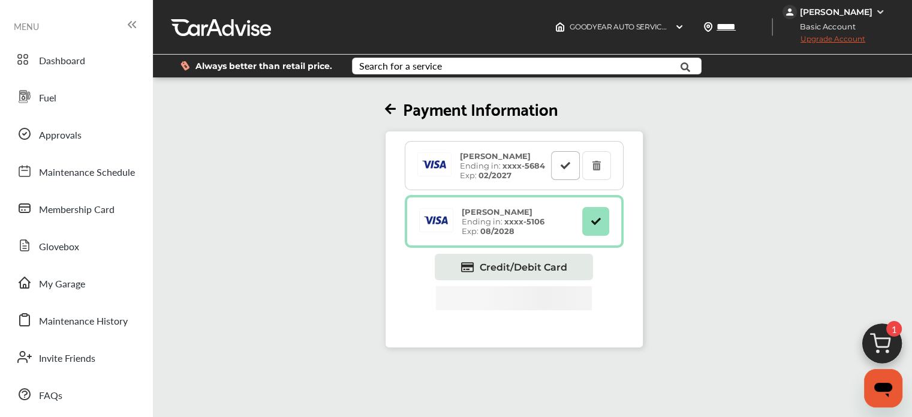
click at [568, 166] on icon at bounding box center [564, 165] width 11 height 8
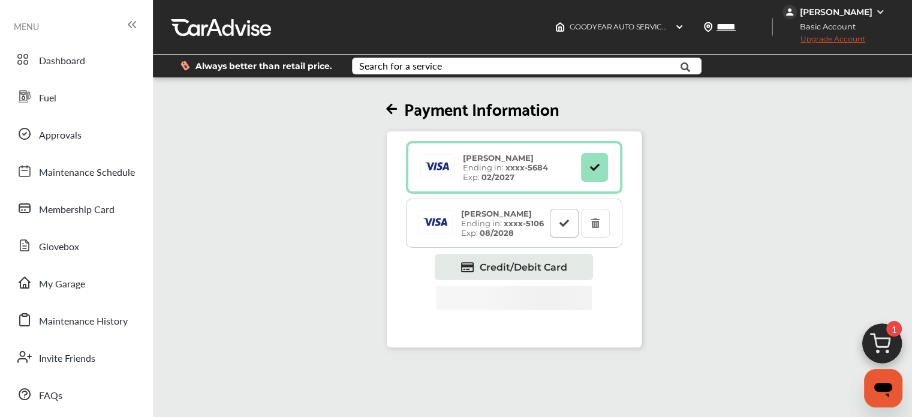
click at [563, 223] on icon at bounding box center [563, 222] width 11 height 8
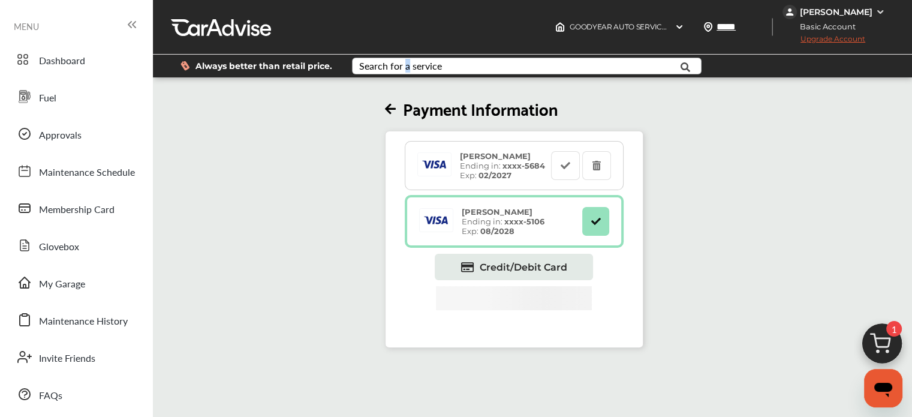
click at [405, 61] on div "Search for a service" at bounding box center [400, 66] width 83 height 10
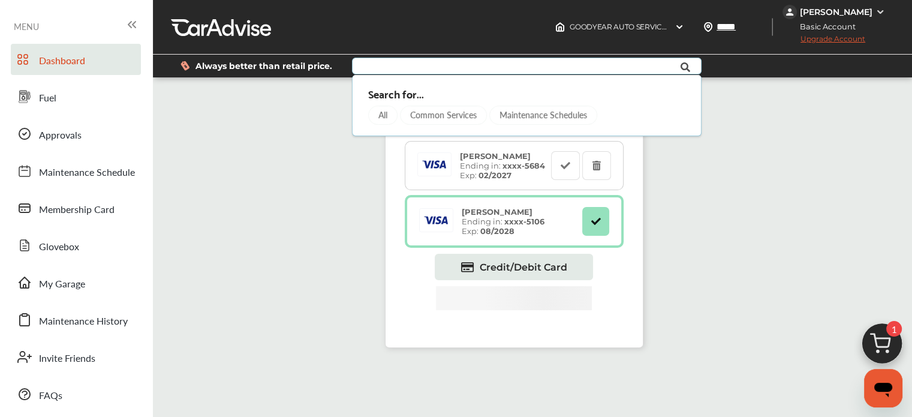
click at [63, 65] on span "Dashboard" at bounding box center [62, 61] width 46 height 16
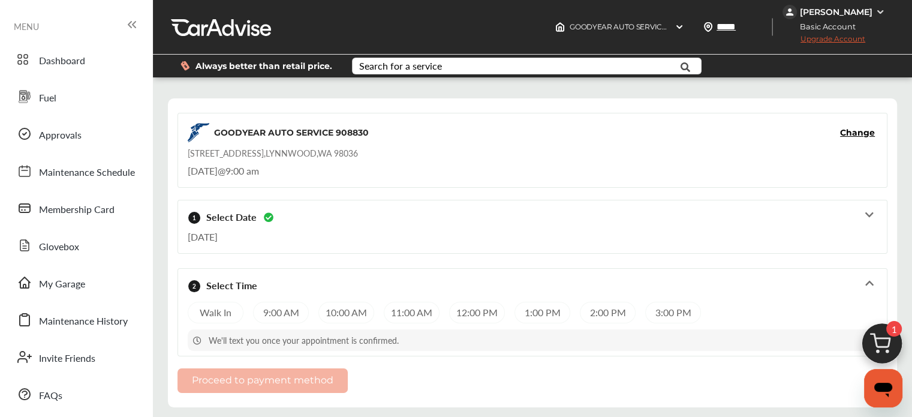
click at [279, 313] on div "9:00 AM" at bounding box center [281, 313] width 56 height 22
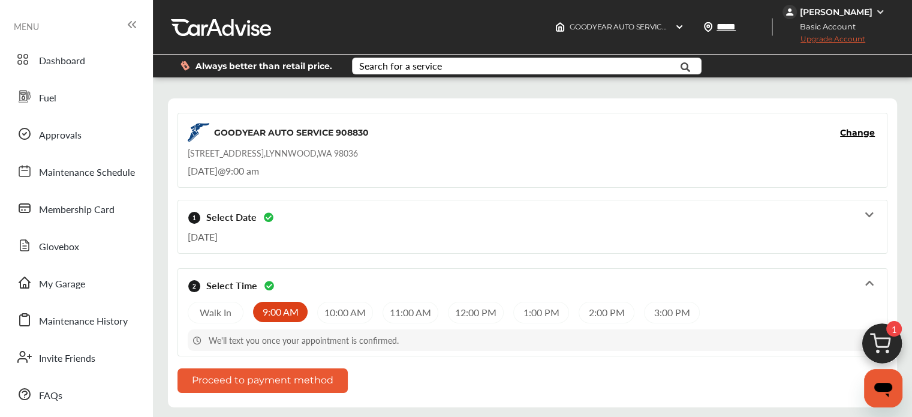
click at [279, 381] on button "Proceed to payment method" at bounding box center [262, 380] width 170 height 25
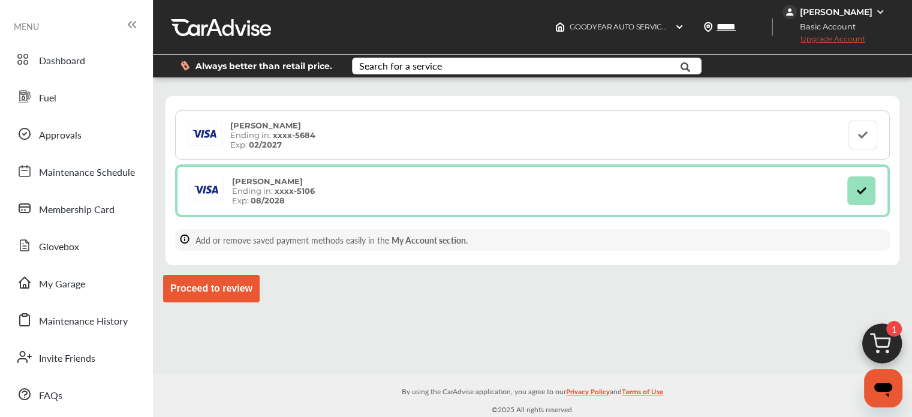
click at [876, 341] on img at bounding box center [882, 347] width 58 height 58
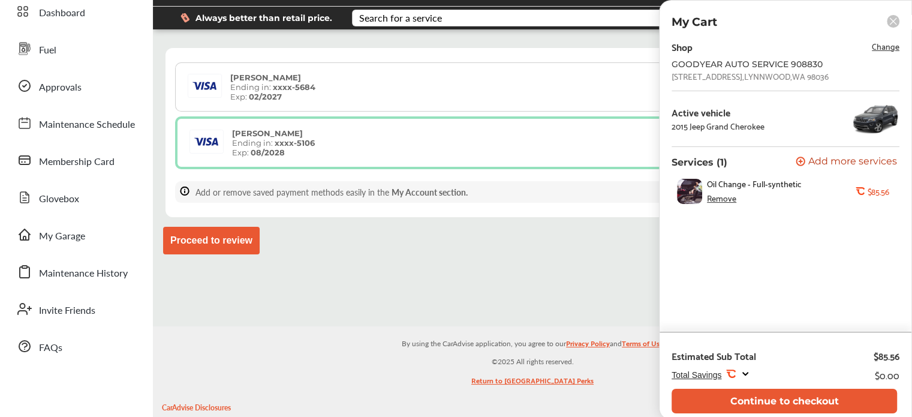
scroll to position [120, 0]
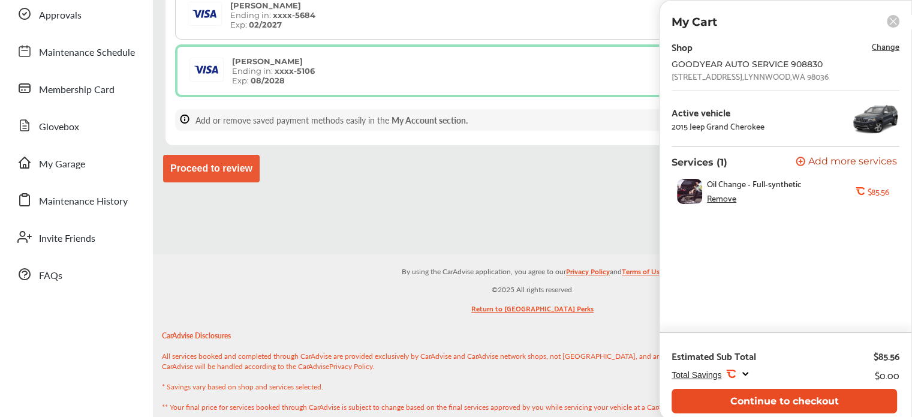
click at [801, 400] on button "Continue to checkout" at bounding box center [783, 400] width 225 height 25
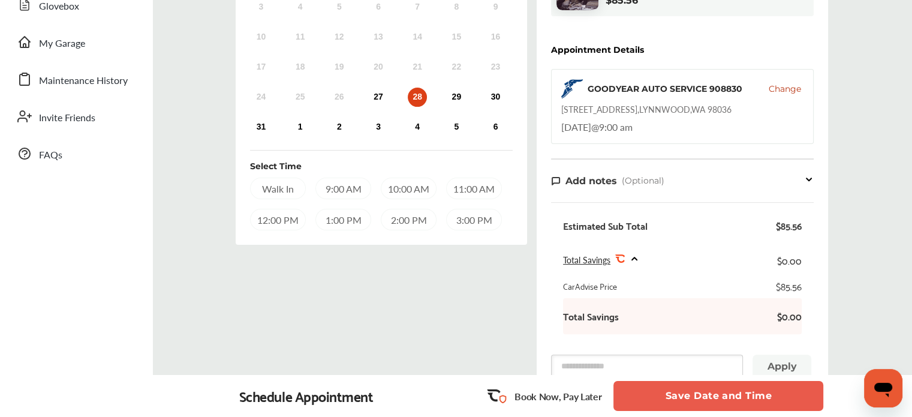
scroll to position [300, 0]
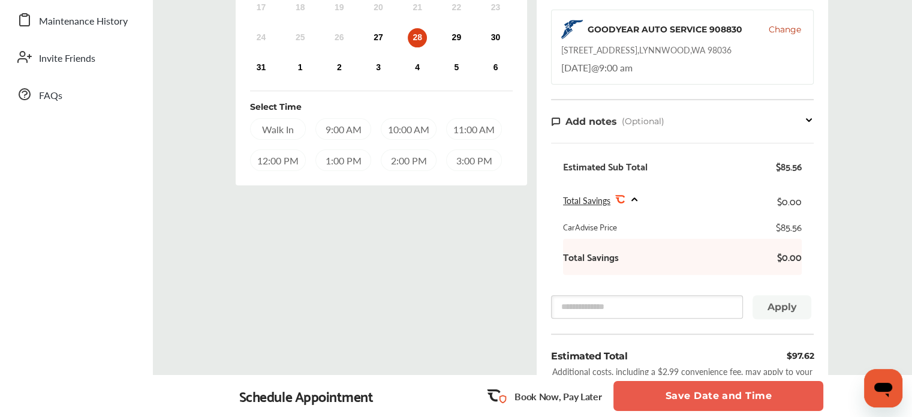
click at [339, 131] on div "9:00 AM" at bounding box center [343, 129] width 56 height 22
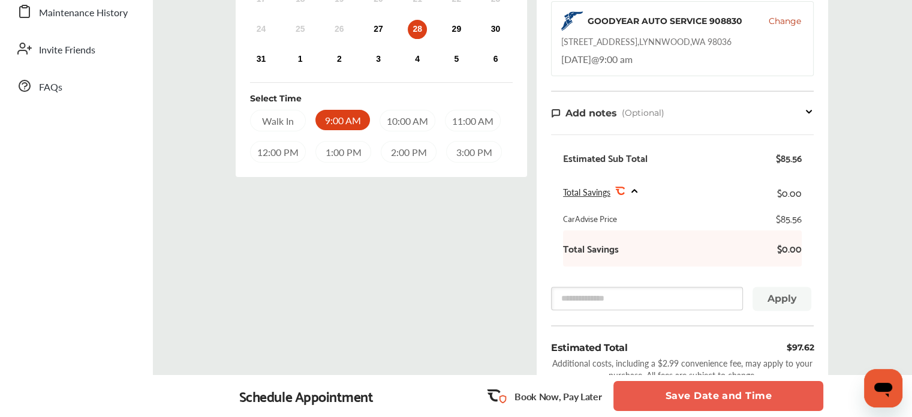
scroll to position [328, 0]
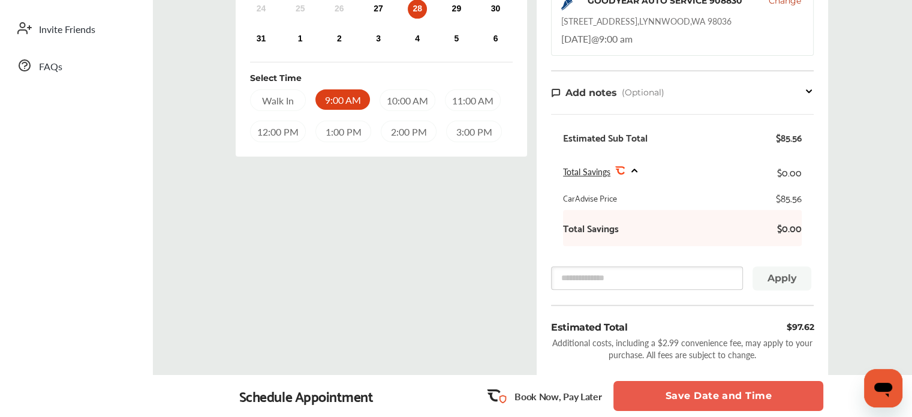
click at [694, 396] on button "Save Date and Time" at bounding box center [718, 396] width 210 height 30
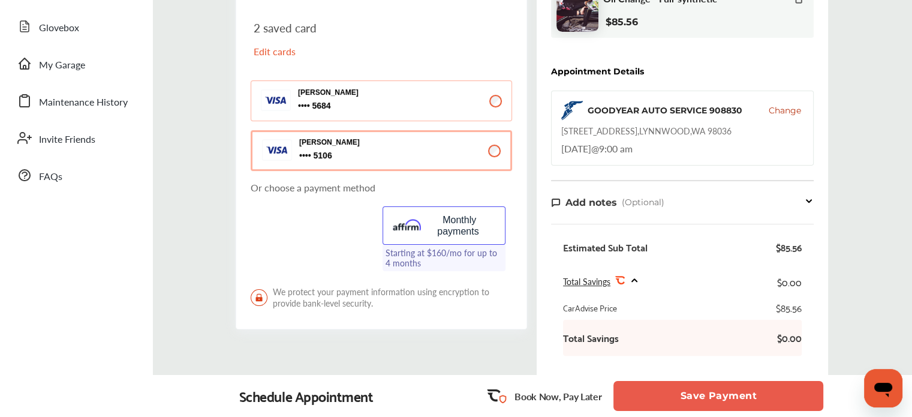
scroll to position [240, 0]
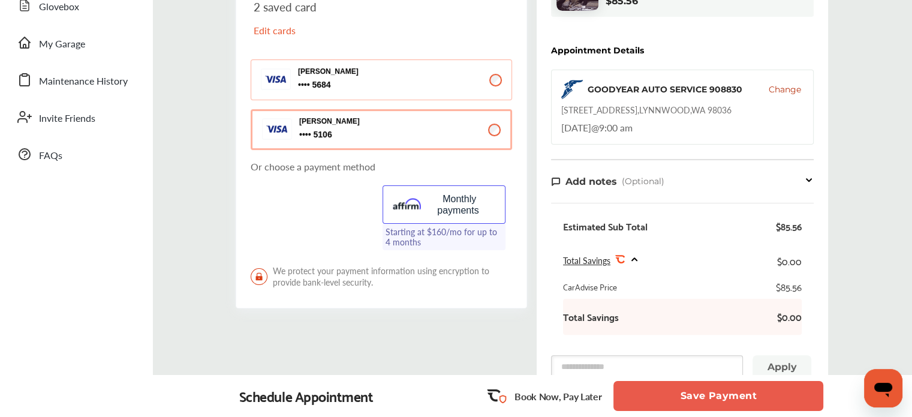
click at [328, 74] on p "[PERSON_NAME]" at bounding box center [358, 71] width 120 height 8
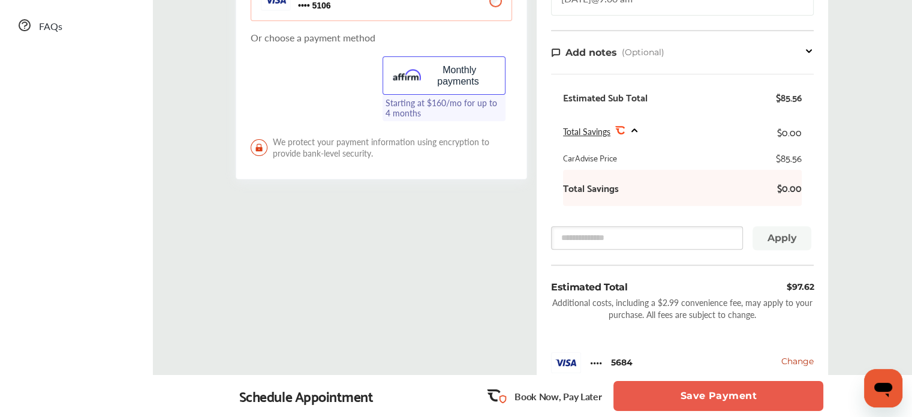
scroll to position [420, 0]
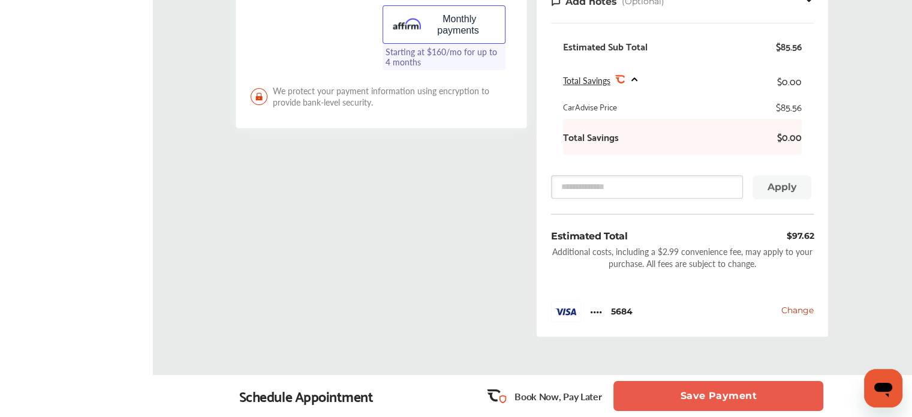
click at [589, 79] on span "Total Savings" at bounding box center [586, 80] width 47 height 12
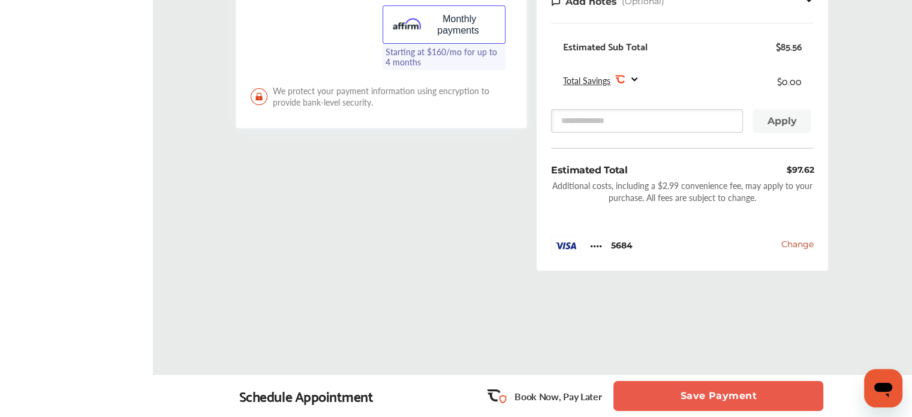
click at [589, 79] on span "Total Savings" at bounding box center [586, 80] width 47 height 12
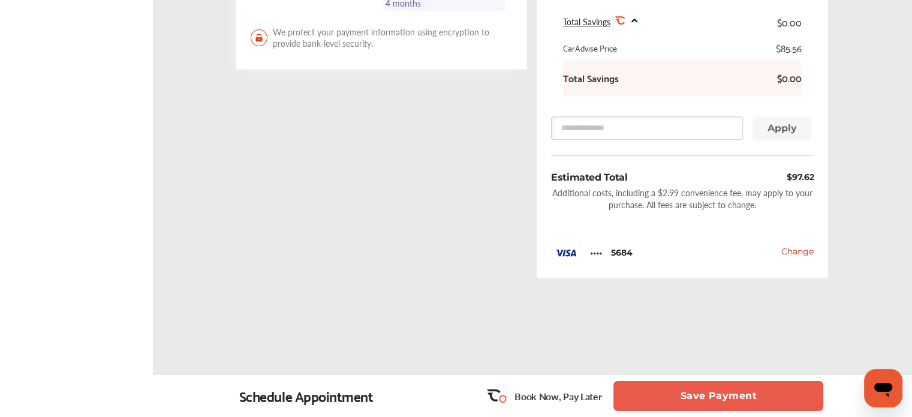
scroll to position [487, 0]
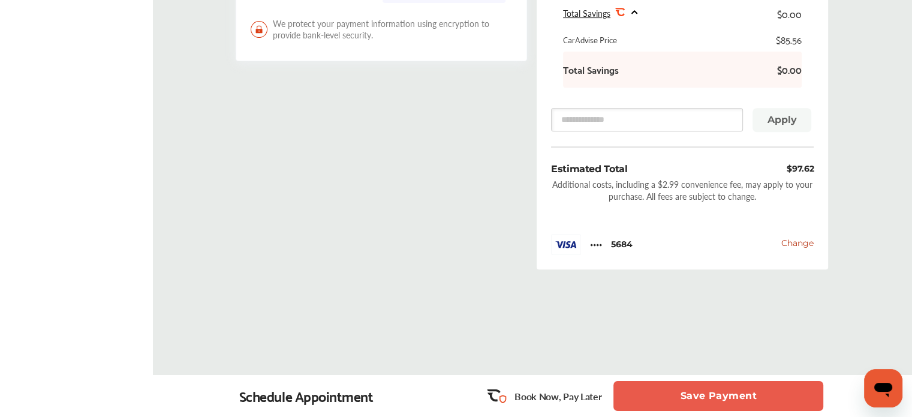
click at [701, 399] on button "Save Payment" at bounding box center [718, 396] width 210 height 30
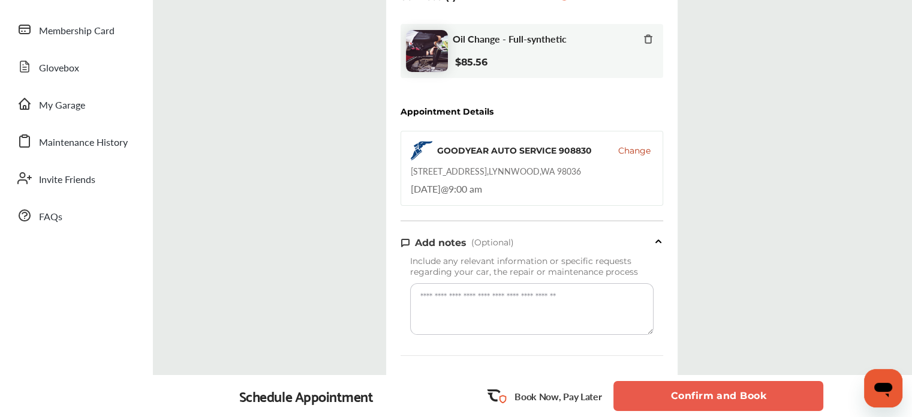
scroll to position [240, 0]
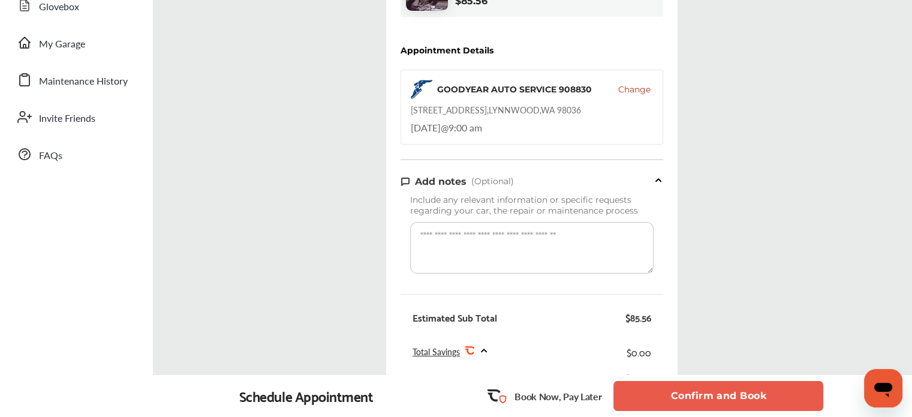
click at [707, 390] on button "Confirm and Book" at bounding box center [718, 396] width 210 height 30
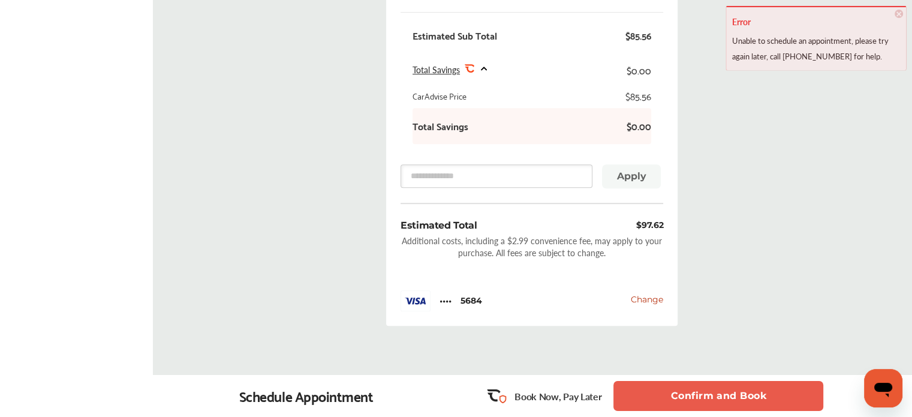
scroll to position [539, 0]
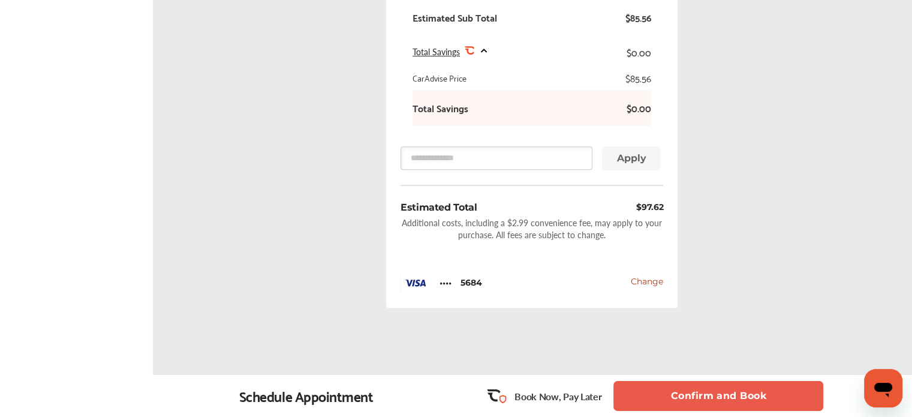
click at [643, 285] on span "Change" at bounding box center [647, 281] width 32 height 11
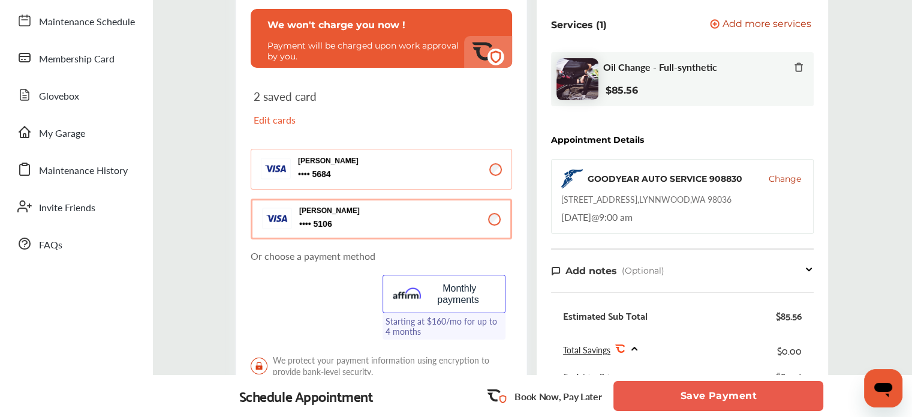
scroll to position [180, 0]
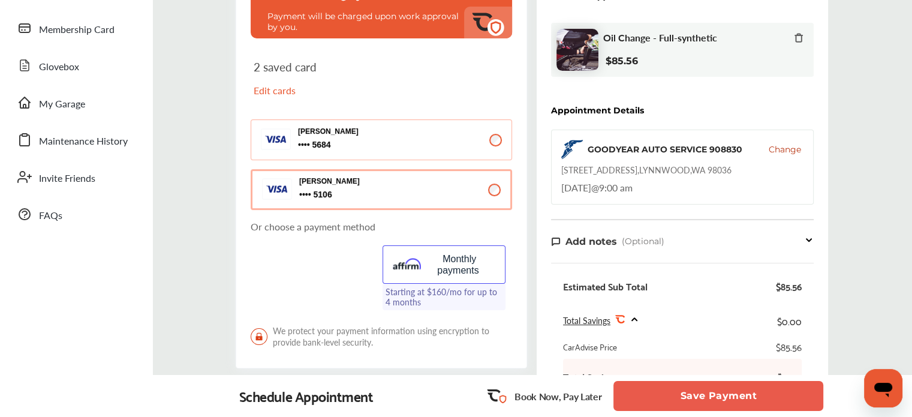
click at [468, 151] on button "Corinne Brooks 5684 5684" at bounding box center [381, 139] width 261 height 41
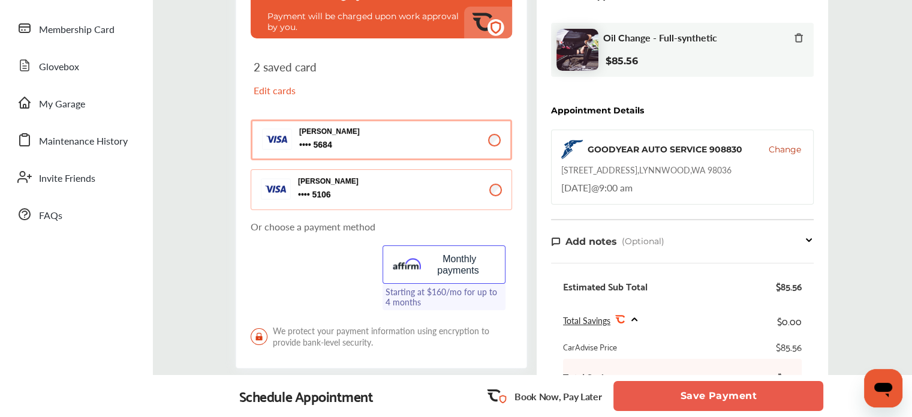
click at [468, 191] on button "Corinne Brooks 5106 5106" at bounding box center [381, 189] width 261 height 41
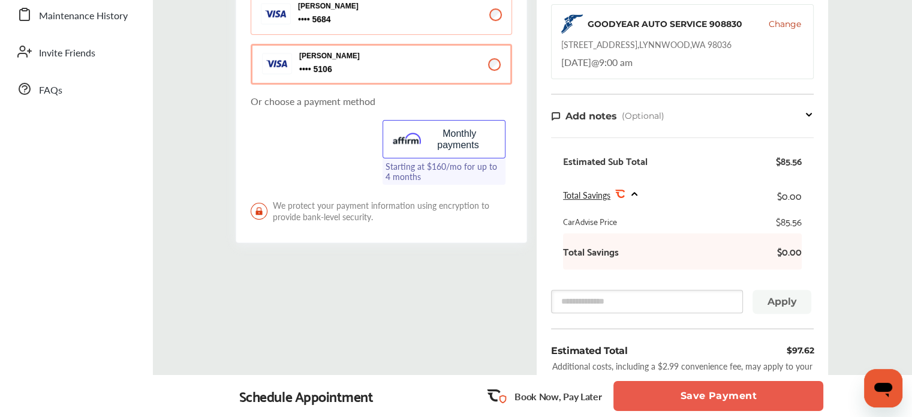
scroll to position [360, 0]
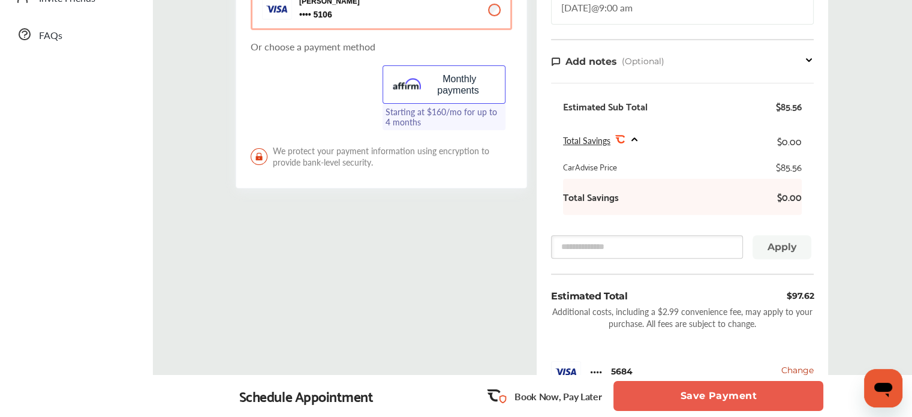
click at [695, 400] on button "Save Payment" at bounding box center [718, 396] width 210 height 30
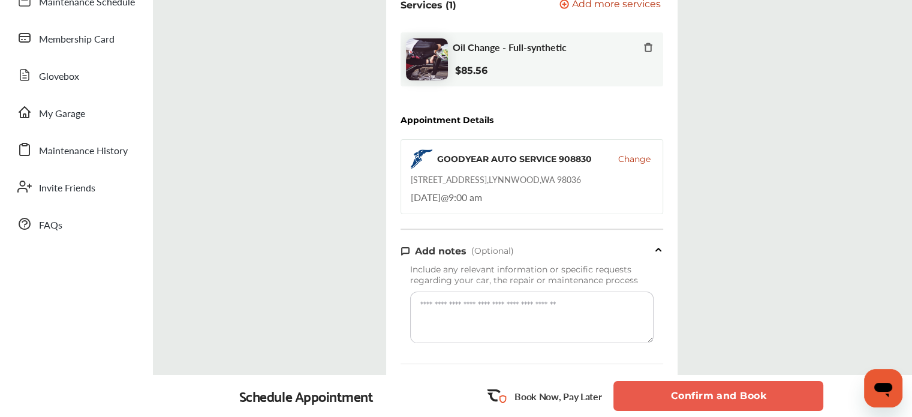
scroll to position [240, 0]
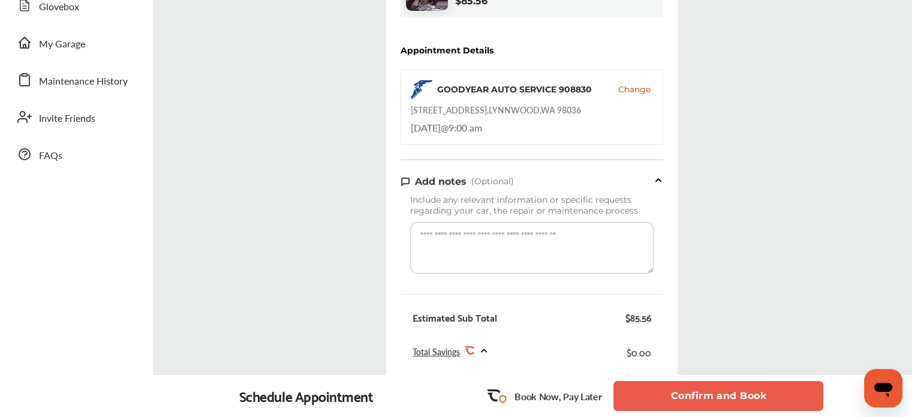
click at [691, 387] on button "Confirm and Book" at bounding box center [718, 396] width 210 height 30
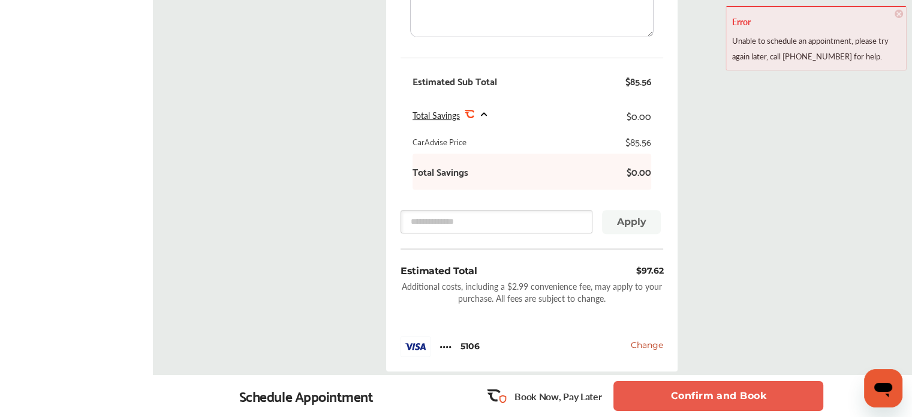
scroll to position [480, 0]
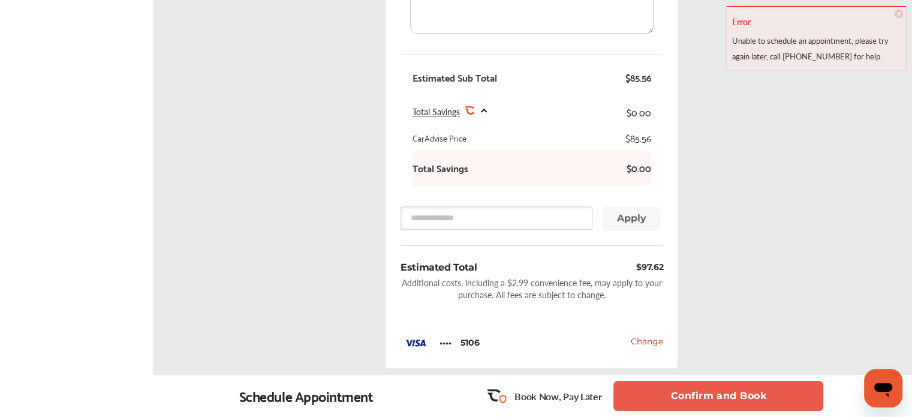
click at [719, 393] on button "Confirm and Book" at bounding box center [718, 396] width 210 height 30
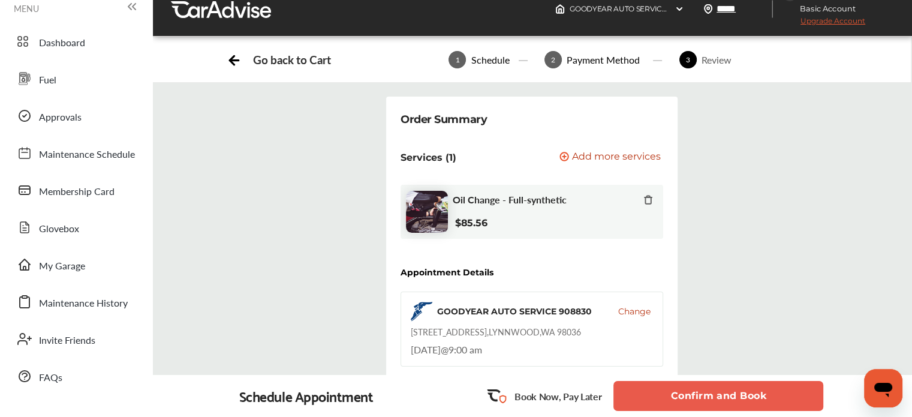
scroll to position [0, 0]
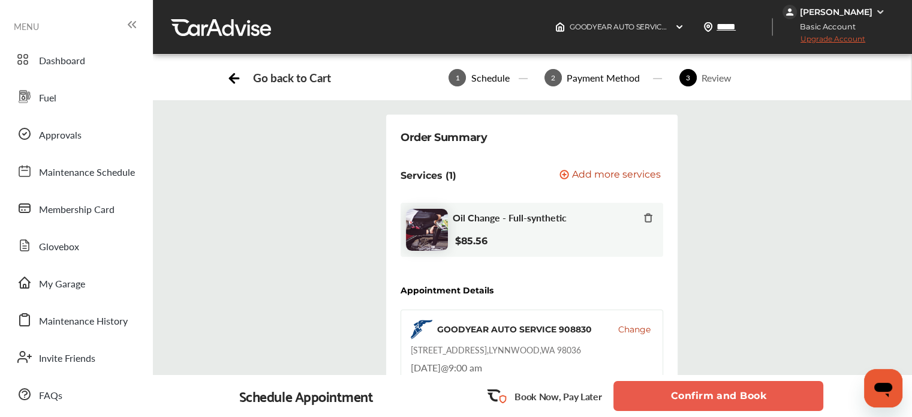
click at [248, 75] on div "Go back to Cart" at bounding box center [279, 78] width 104 height 18
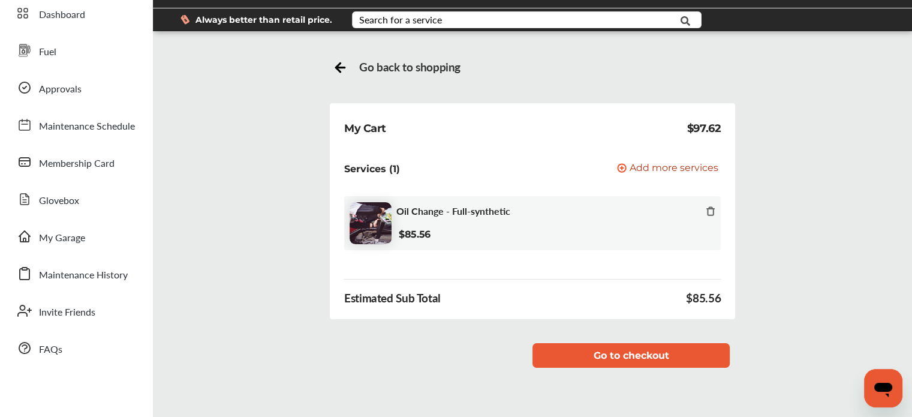
scroll to position [120, 0]
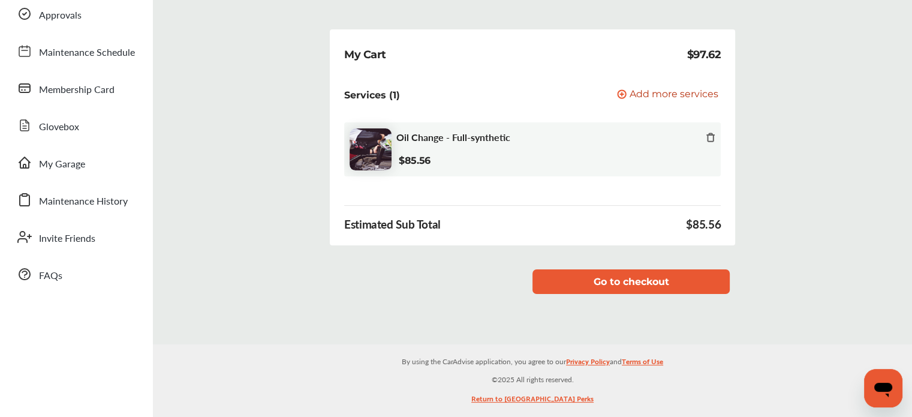
click at [594, 294] on div "Go back to shopping My Cart $97.62 Services (1) Add a service Add more services…" at bounding box center [532, 146] width 753 height 324
click at [624, 282] on button "Go to checkout" at bounding box center [630, 281] width 197 height 25
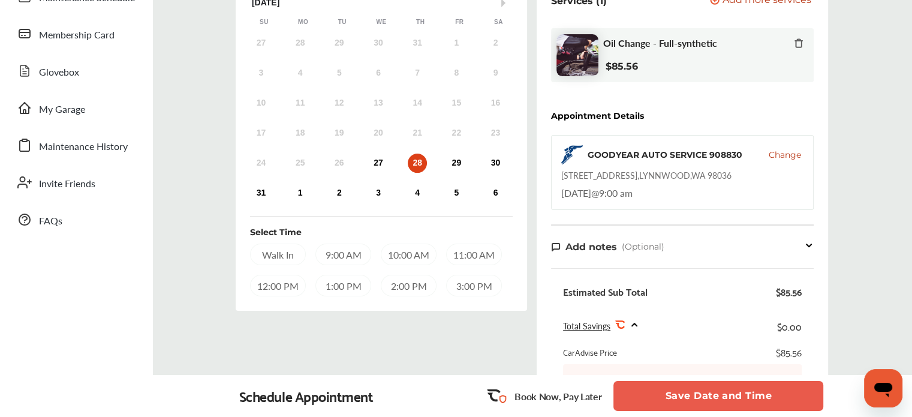
scroll to position [180, 0]
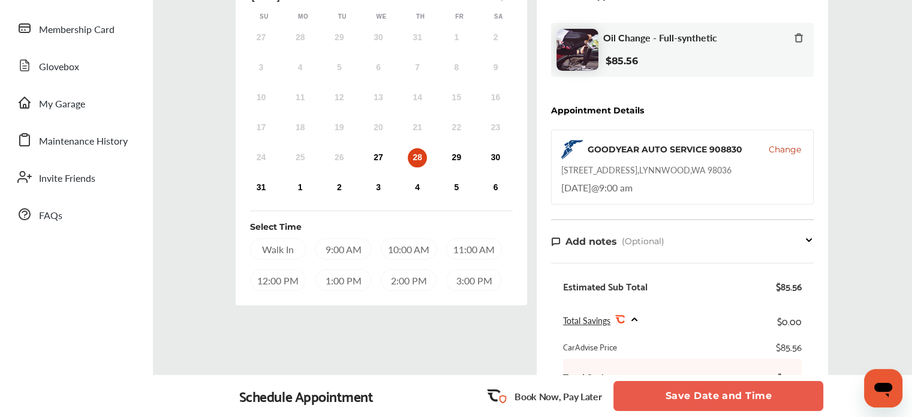
click at [273, 250] on div "Walk In" at bounding box center [278, 249] width 56 height 22
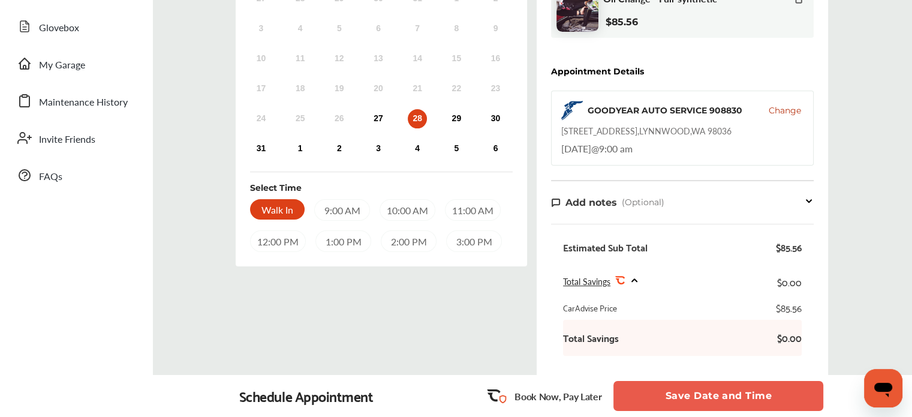
scroll to position [240, 0]
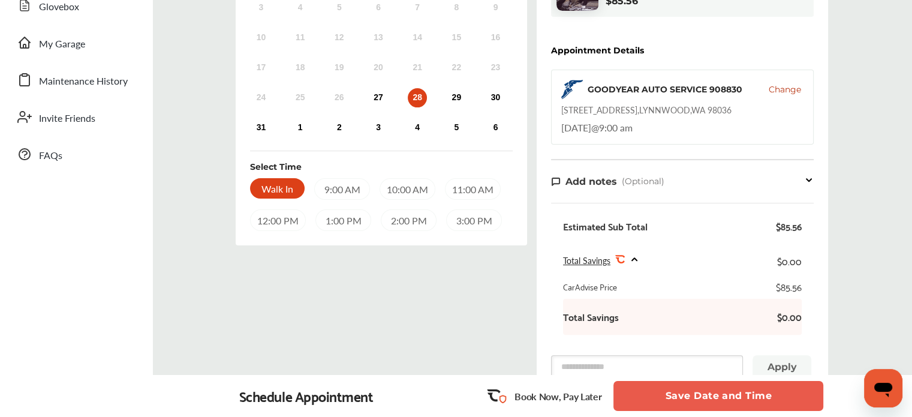
click at [700, 397] on button "Save Date and Time" at bounding box center [718, 396] width 210 height 30
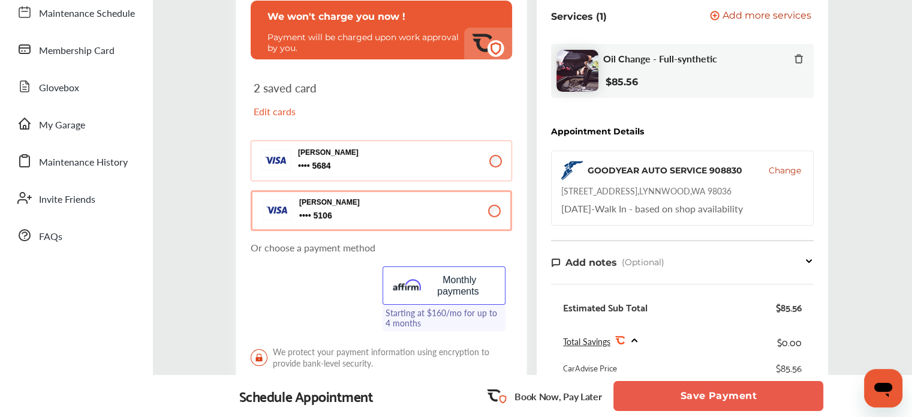
scroll to position [180, 0]
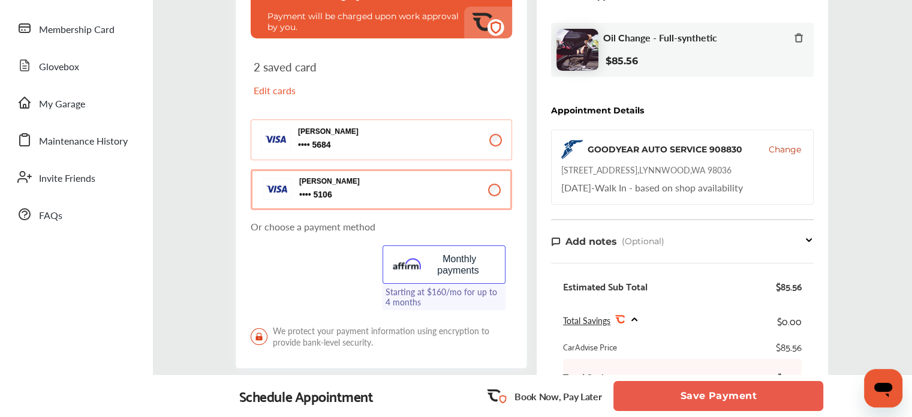
click at [342, 137] on div "Corinne Brooks 5684 5684" at bounding box center [358, 140] width 120 height 26
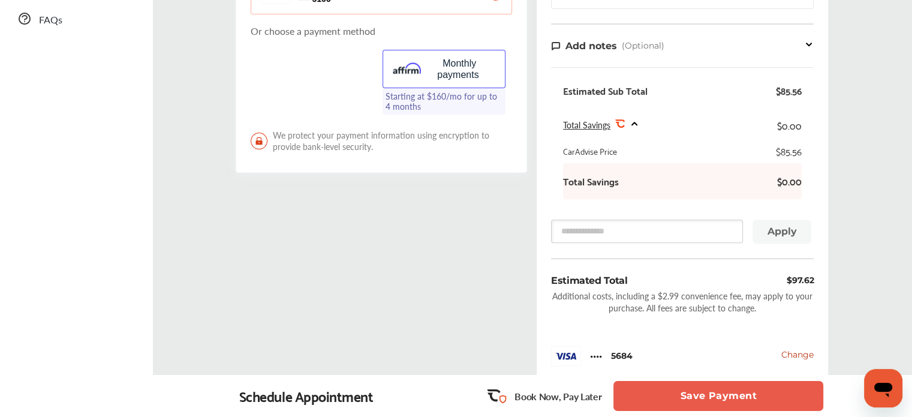
scroll to position [420, 0]
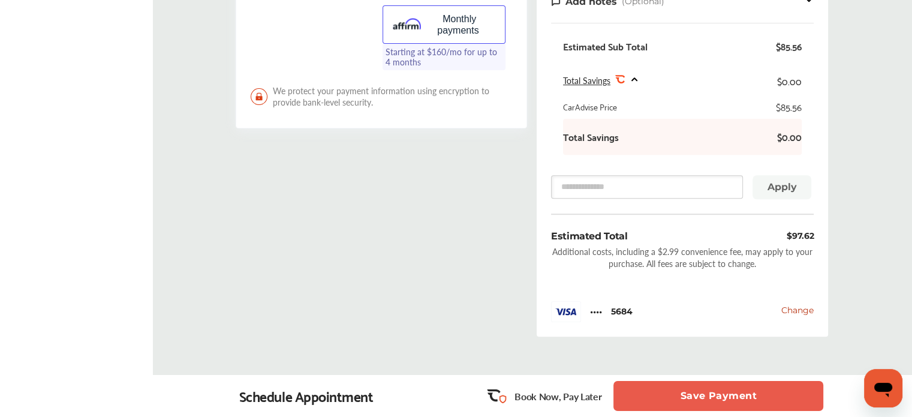
click at [744, 398] on button "Save Payment" at bounding box center [718, 396] width 210 height 30
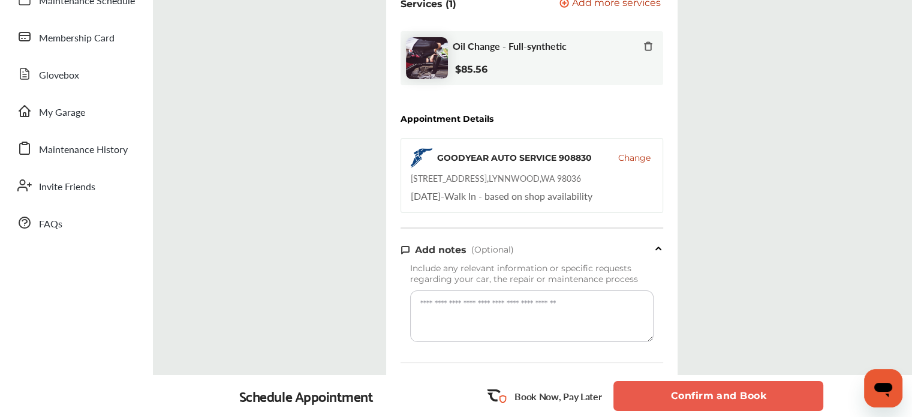
scroll to position [180, 0]
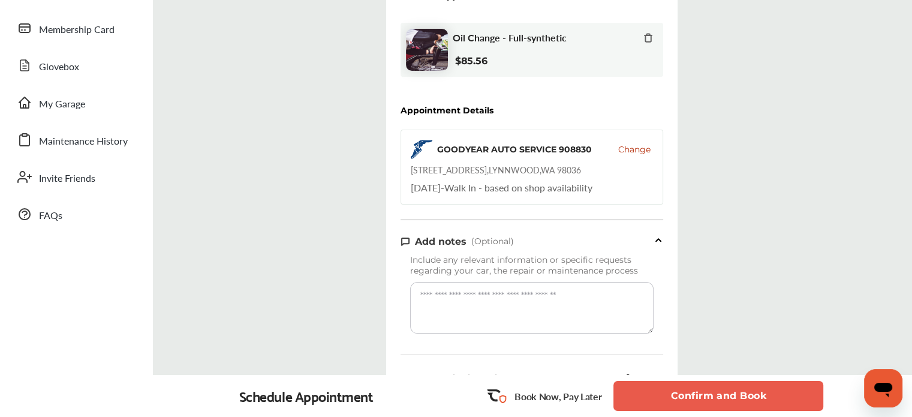
click at [716, 397] on button "Confirm and Book" at bounding box center [718, 396] width 210 height 30
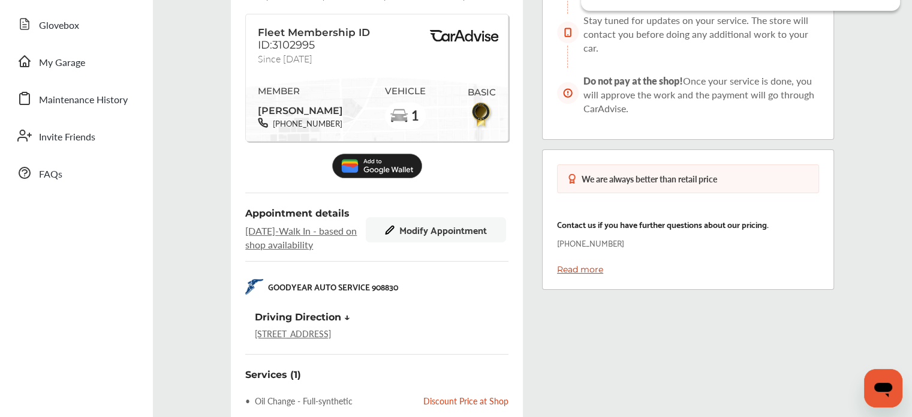
scroll to position [240, 0]
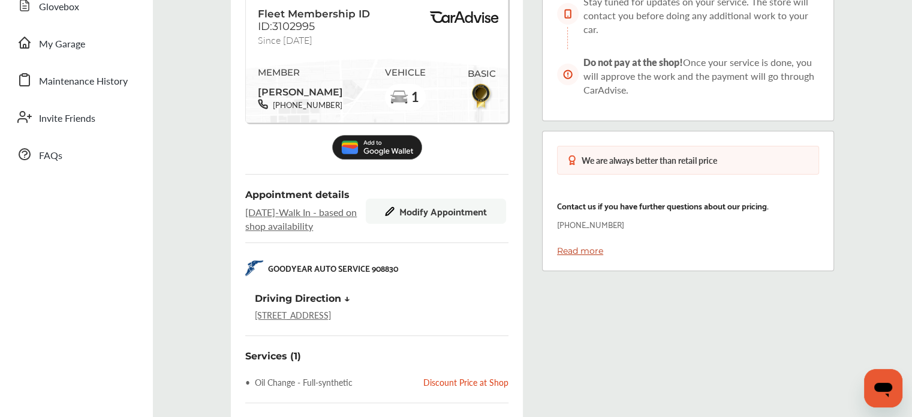
click at [436, 212] on span "Modify Appointment" at bounding box center [443, 211] width 88 height 11
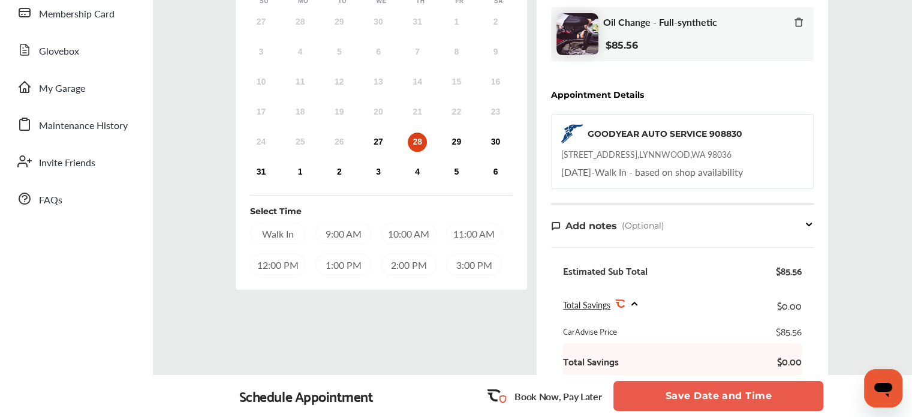
scroll to position [240, 0]
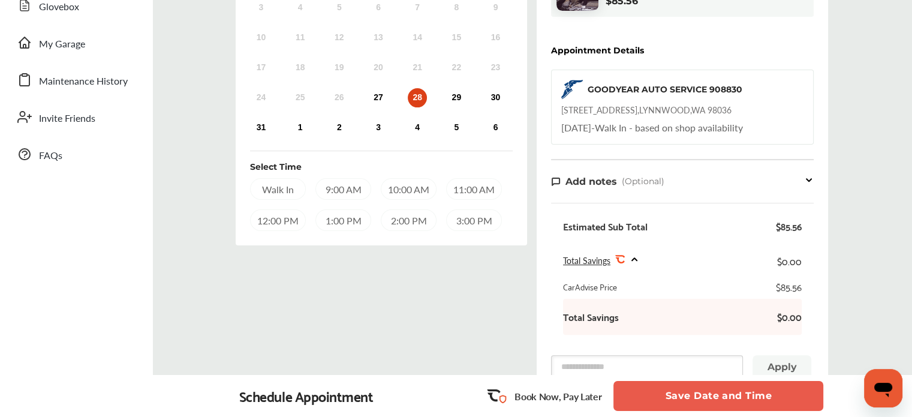
click at [327, 188] on div "9:00 AM" at bounding box center [343, 189] width 56 height 22
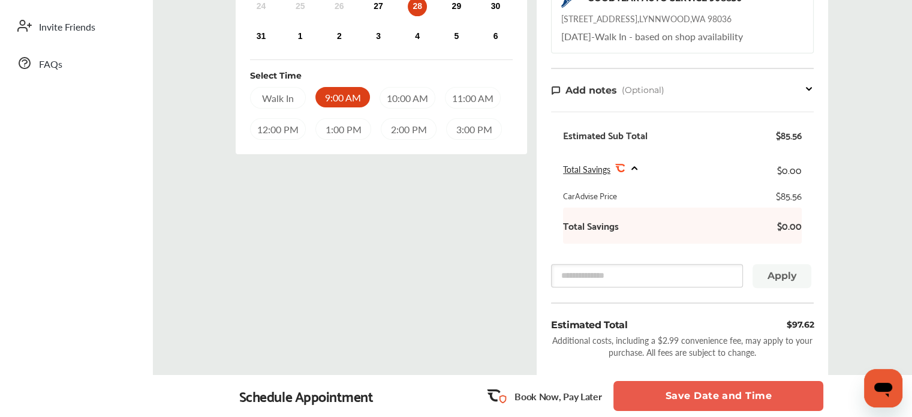
scroll to position [360, 0]
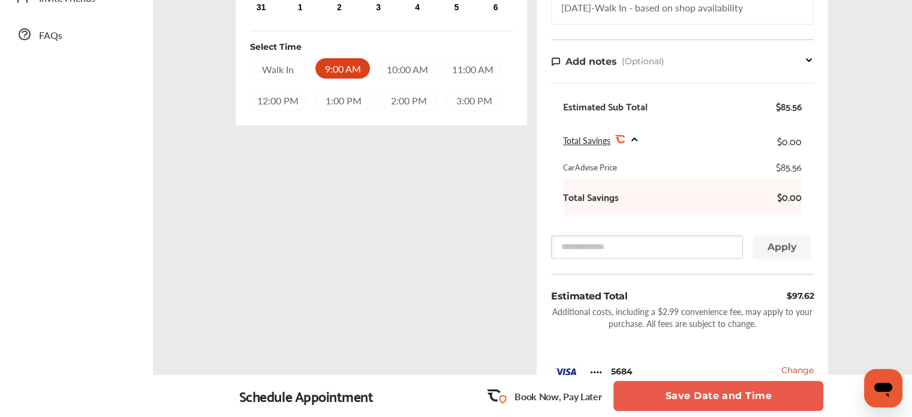
click at [697, 399] on button "Save Date and Time" at bounding box center [718, 396] width 210 height 30
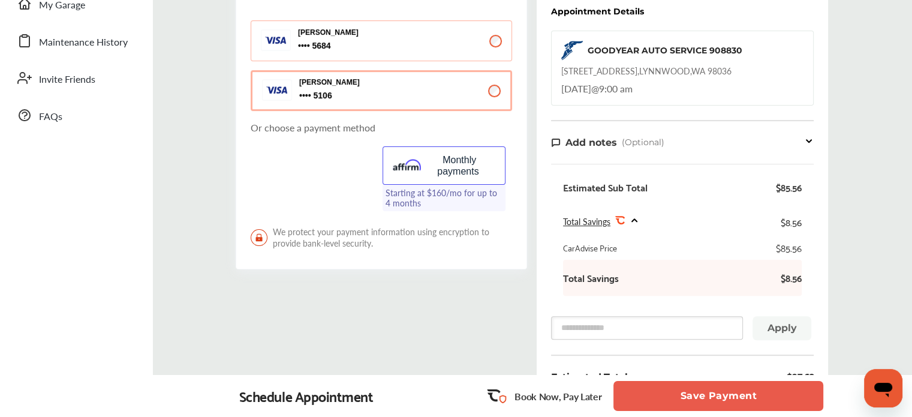
scroll to position [300, 0]
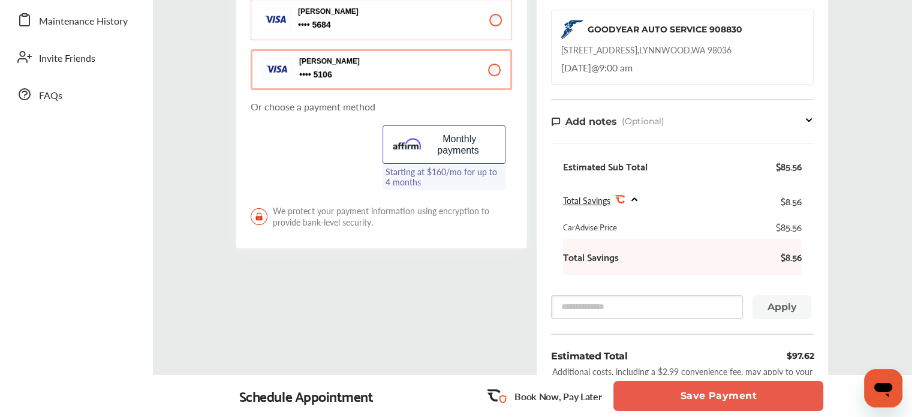
click at [694, 396] on button "Save Payment" at bounding box center [718, 396] width 210 height 30
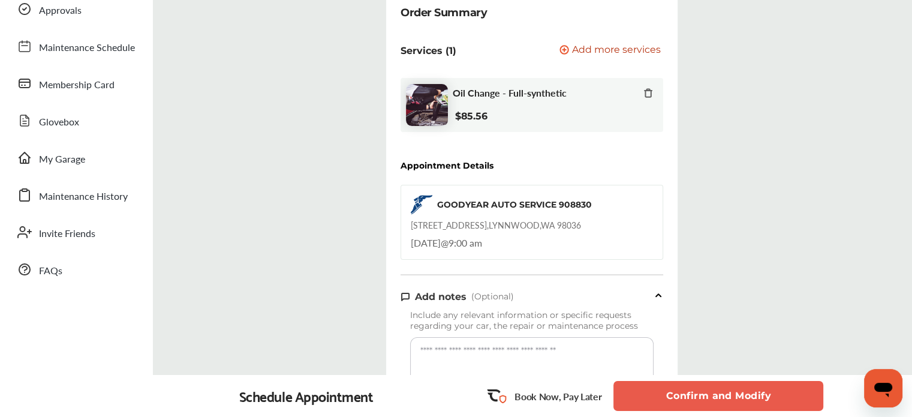
scroll to position [180, 0]
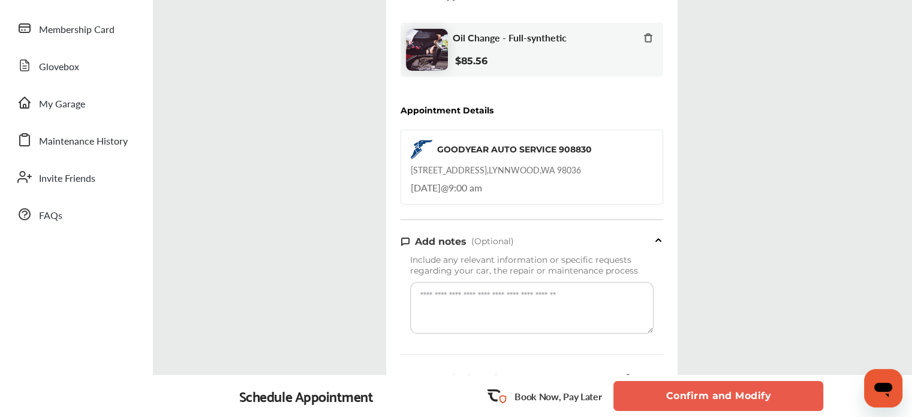
click at [694, 390] on button "Confirm and Modify" at bounding box center [718, 396] width 210 height 30
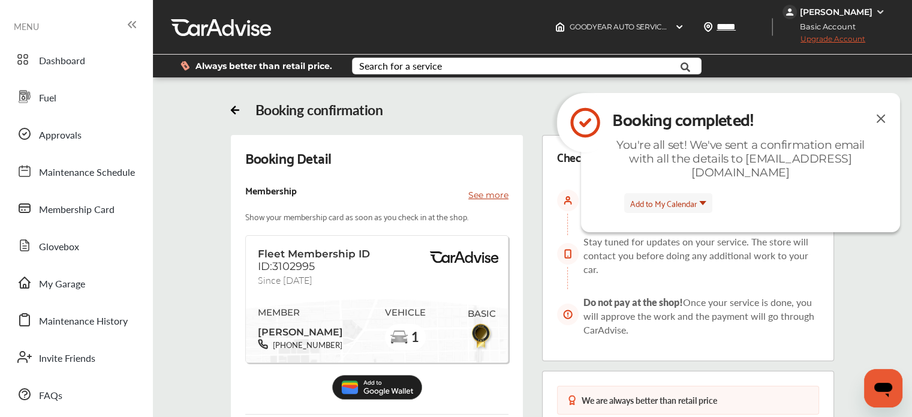
click at [883, 113] on img at bounding box center [880, 118] width 14 height 15
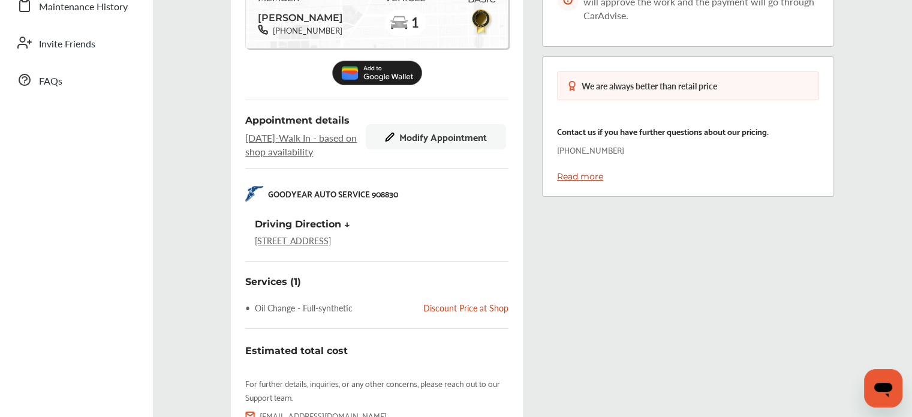
scroll to position [300, 0]
